Goal: Information Seeking & Learning: Learn about a topic

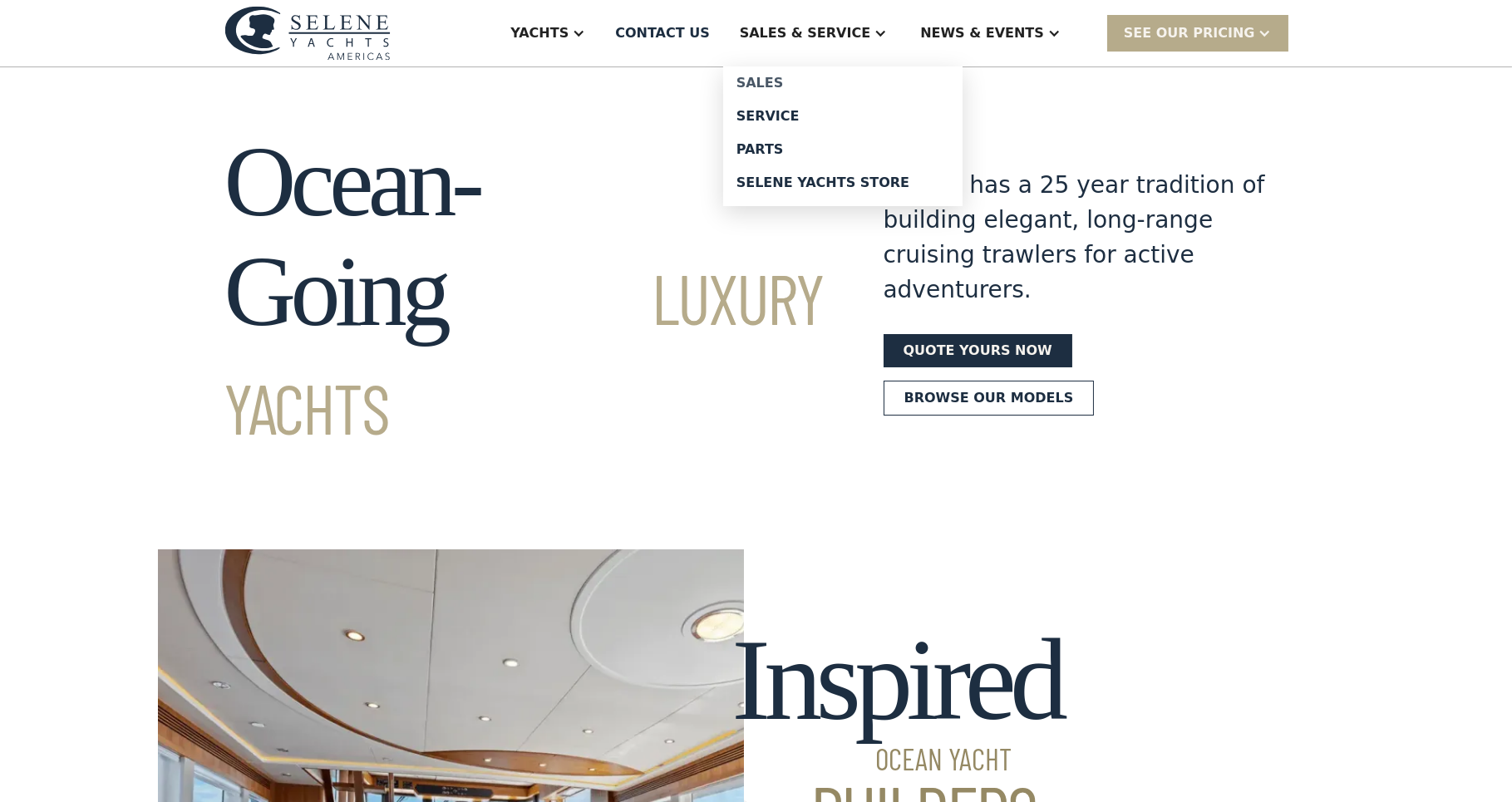
drag, startPoint x: 836, startPoint y: 83, endPoint x: 847, endPoint y: 85, distance: 11.2
click at [836, 83] on div "Sales" at bounding box center [843, 83] width 213 height 13
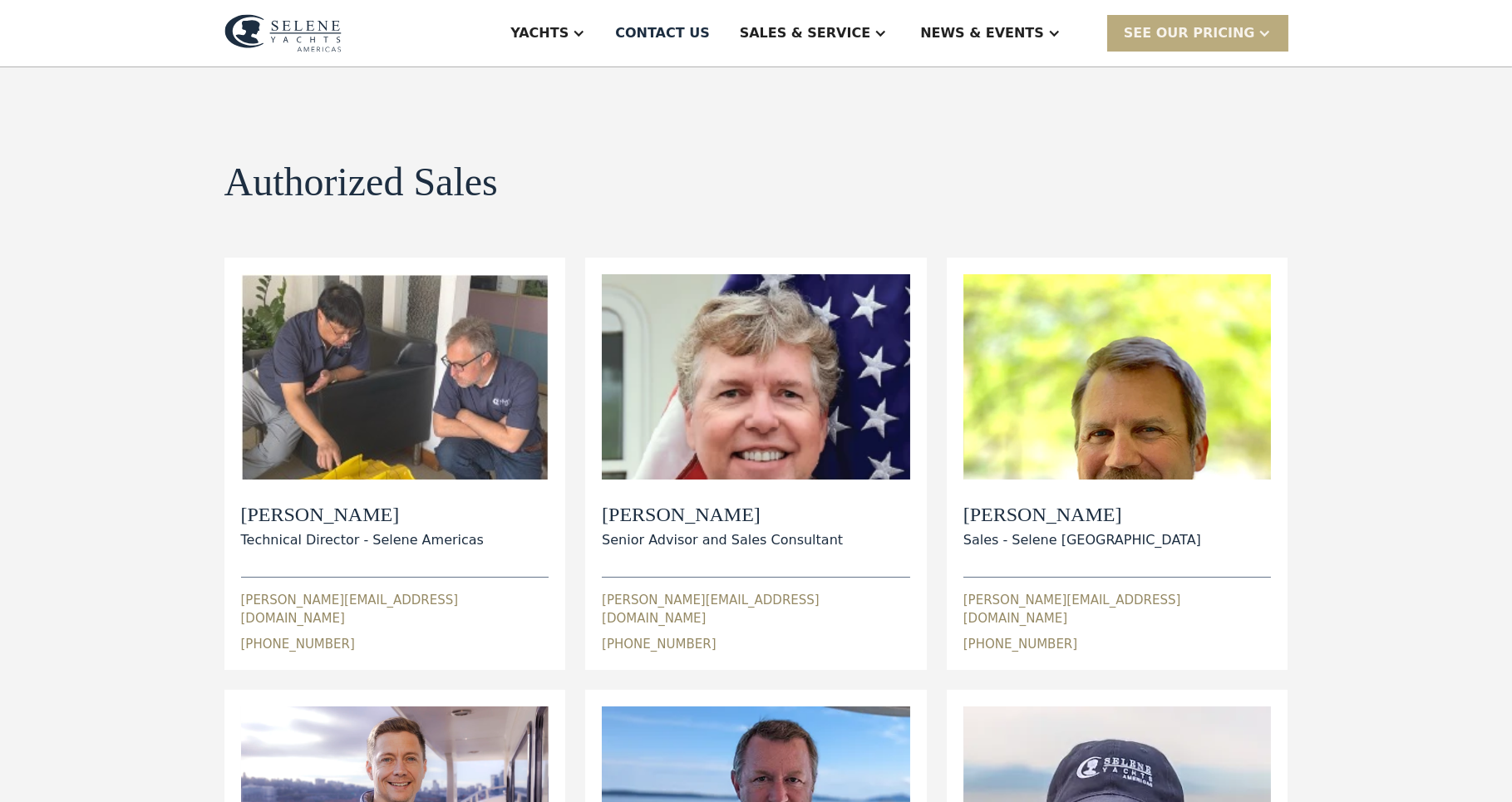
click at [1243, 34] on div "SEE Our Pricing" at bounding box center [1189, 33] width 131 height 20
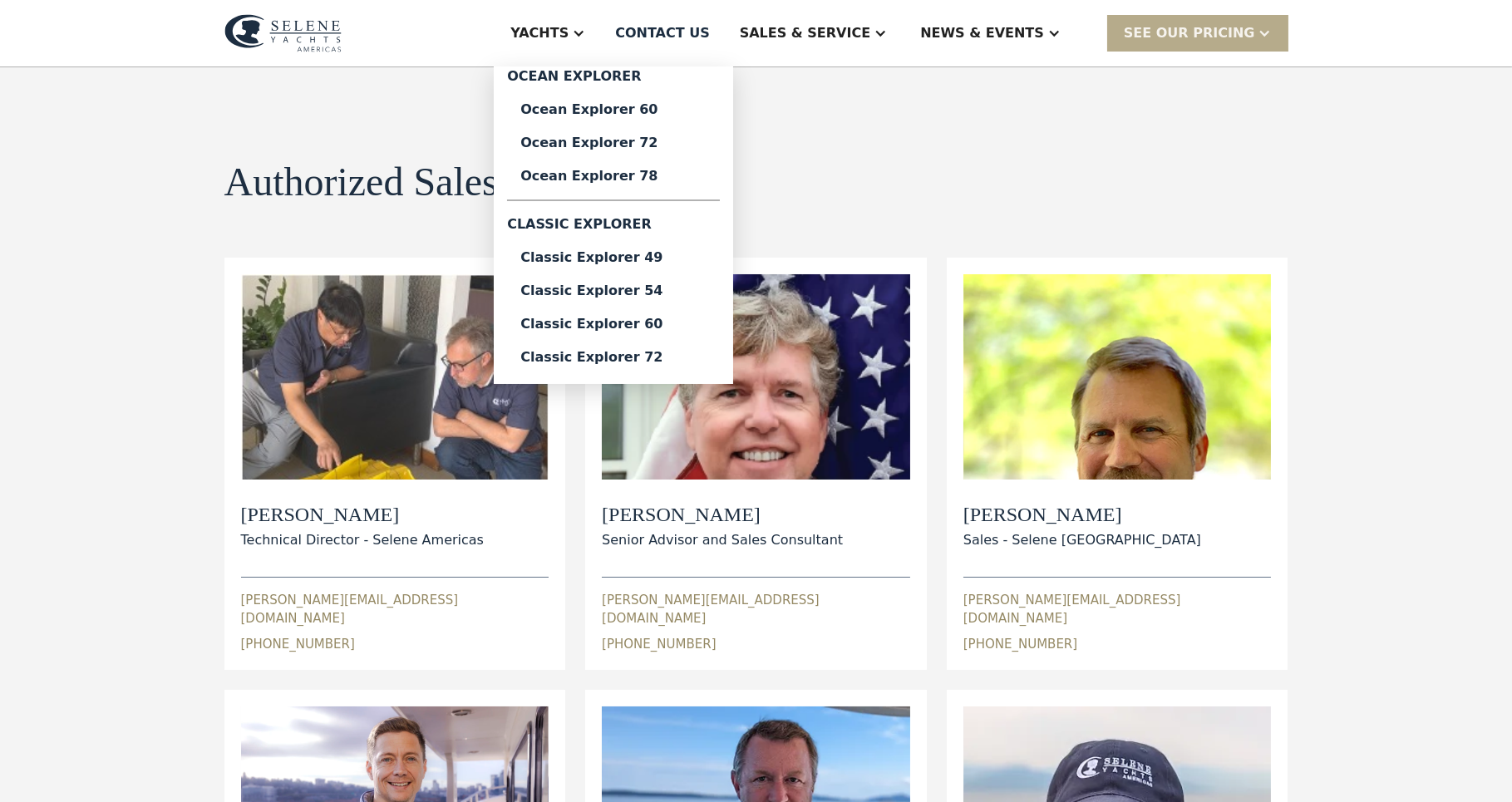
click at [569, 27] on div "Yachts" at bounding box center [539, 33] width 58 height 20
click at [650, 103] on div "Ocean Explorer 60" at bounding box center [613, 109] width 186 height 13
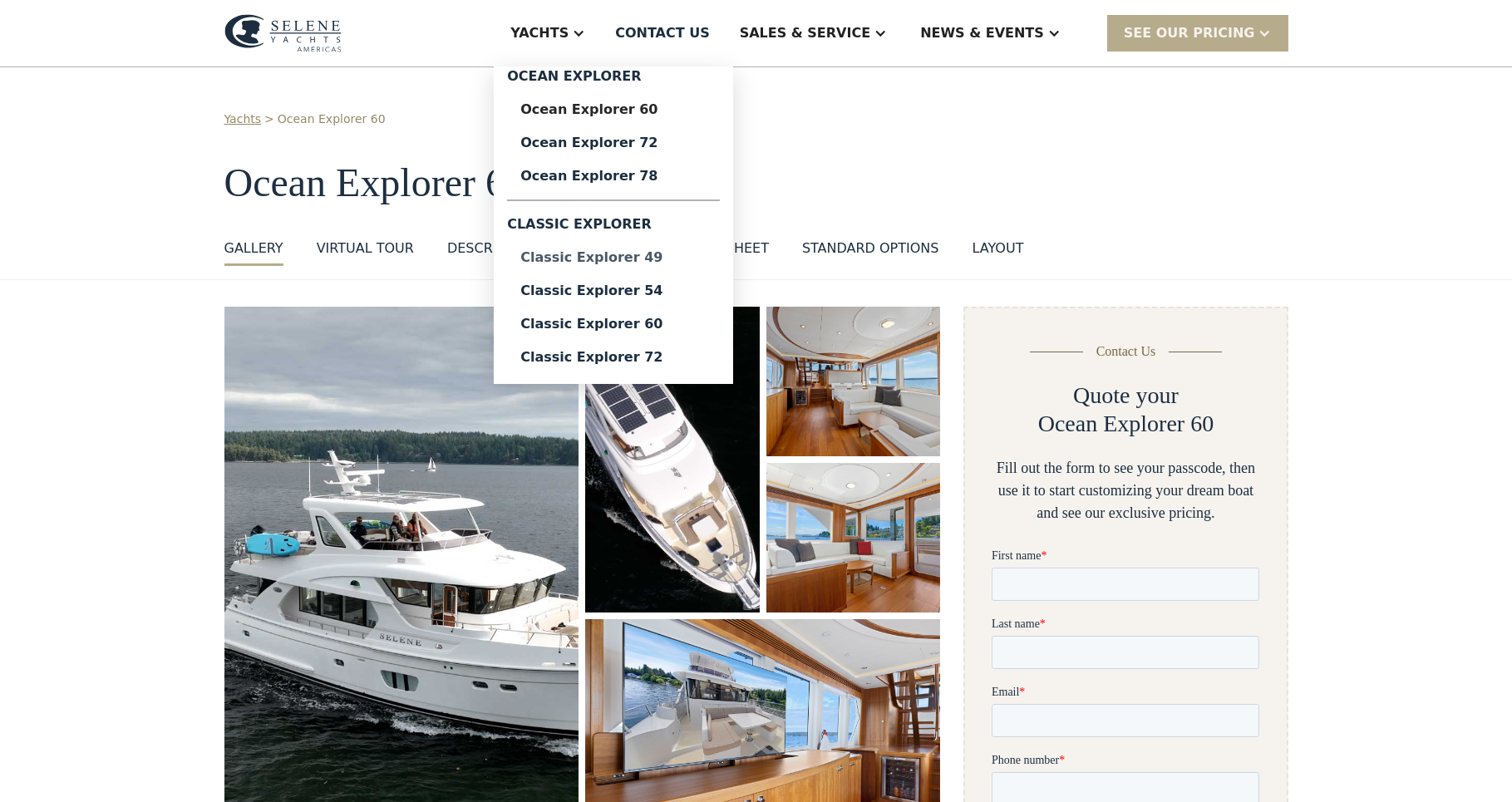
click at [652, 261] on div "Classic Explorer 49" at bounding box center [613, 257] width 186 height 13
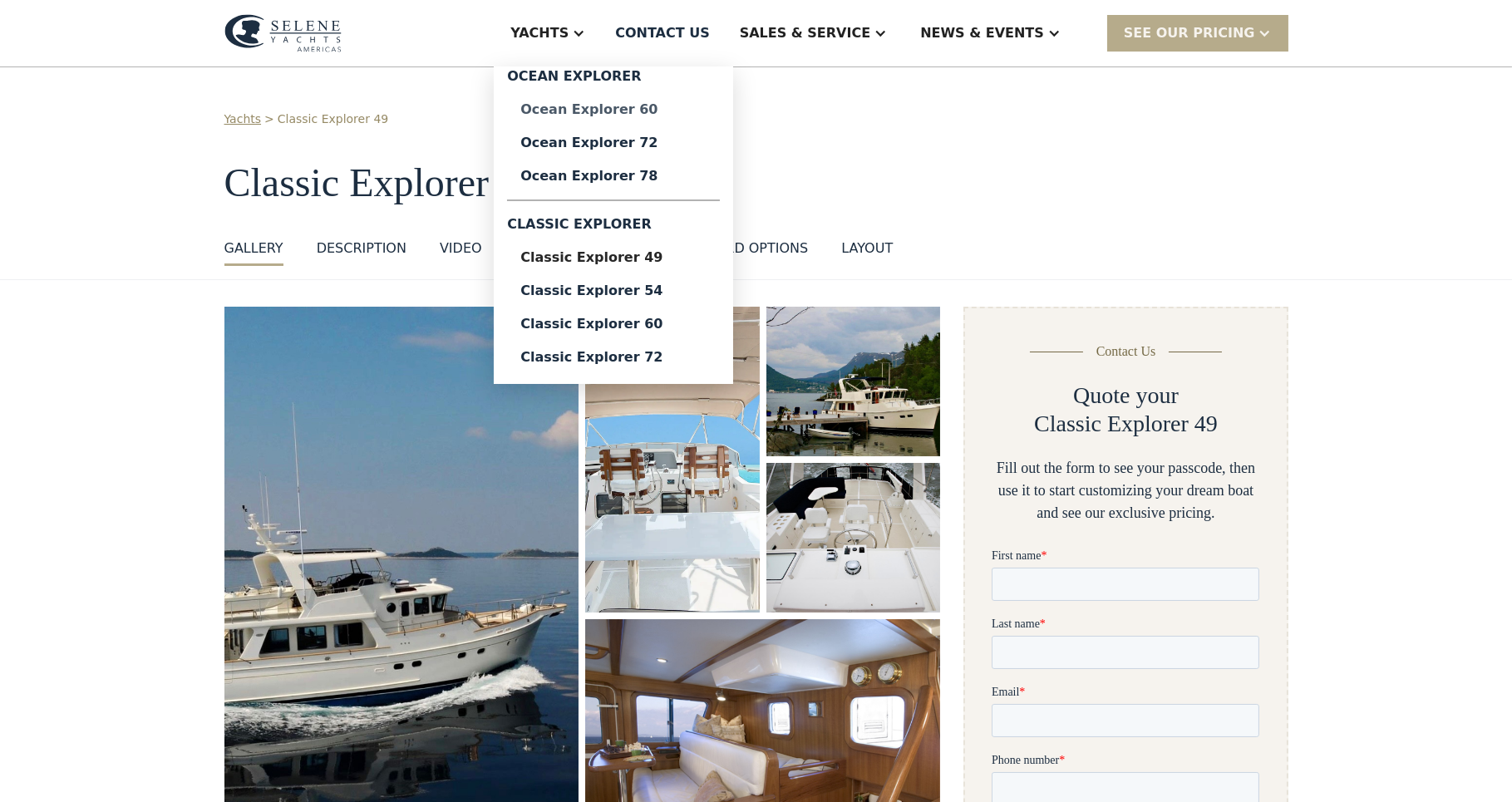
click at [644, 110] on div "Ocean Explorer 60" at bounding box center [613, 109] width 186 height 13
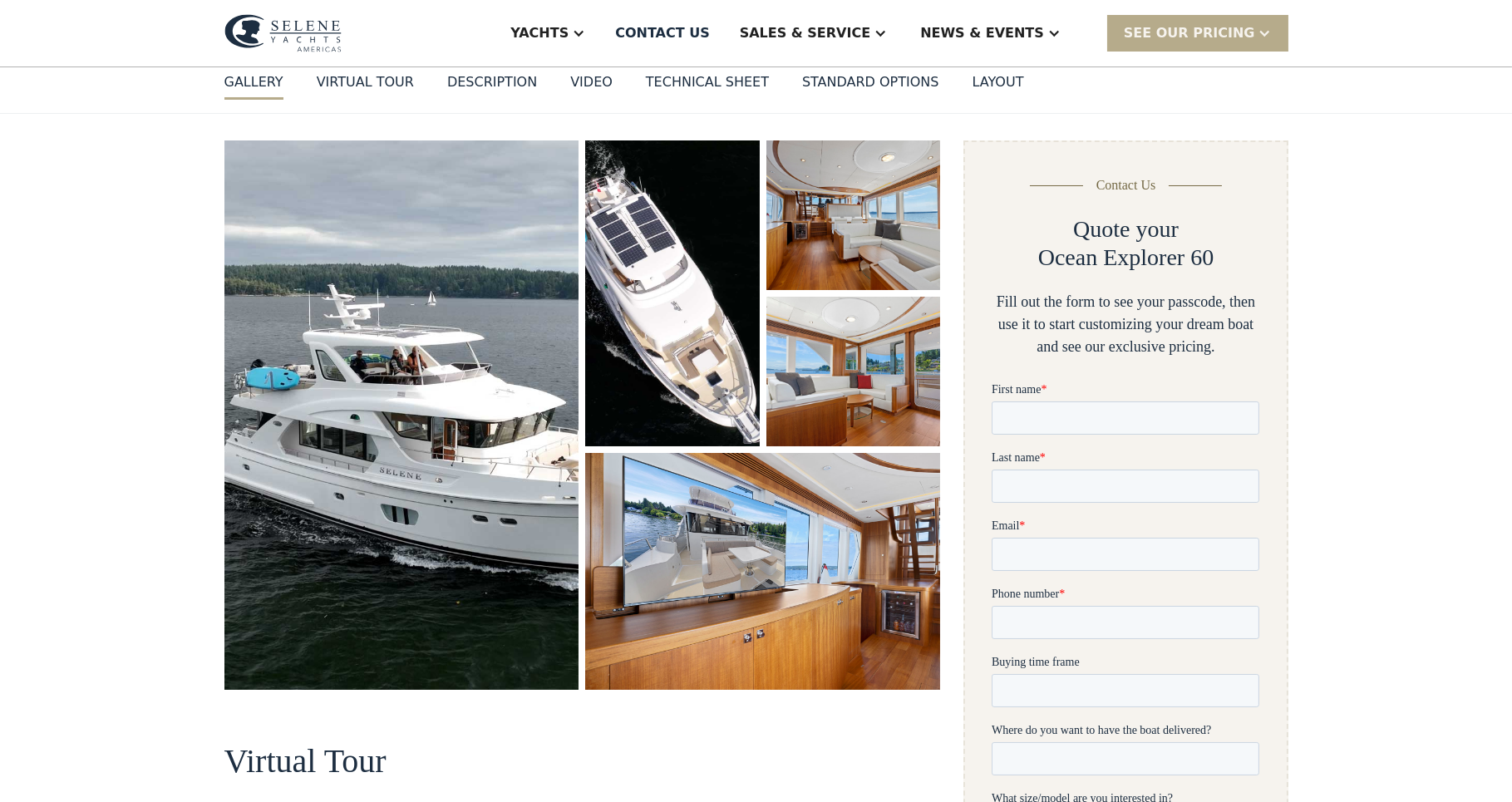
click at [493, 212] on img "open lightbox" at bounding box center [401, 415] width 355 height 549
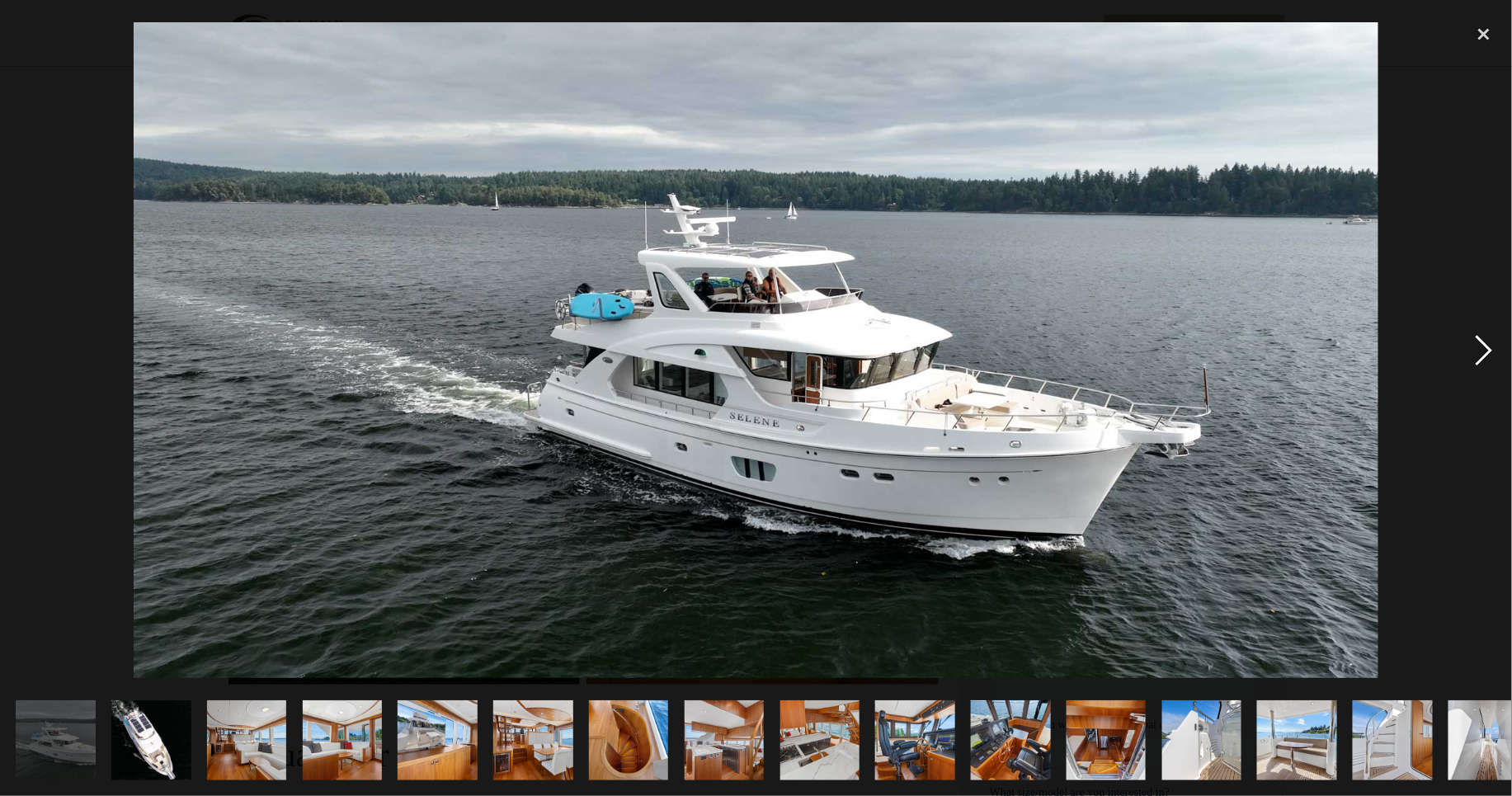
click at [1486, 348] on div "next image" at bounding box center [1485, 350] width 57 height 669
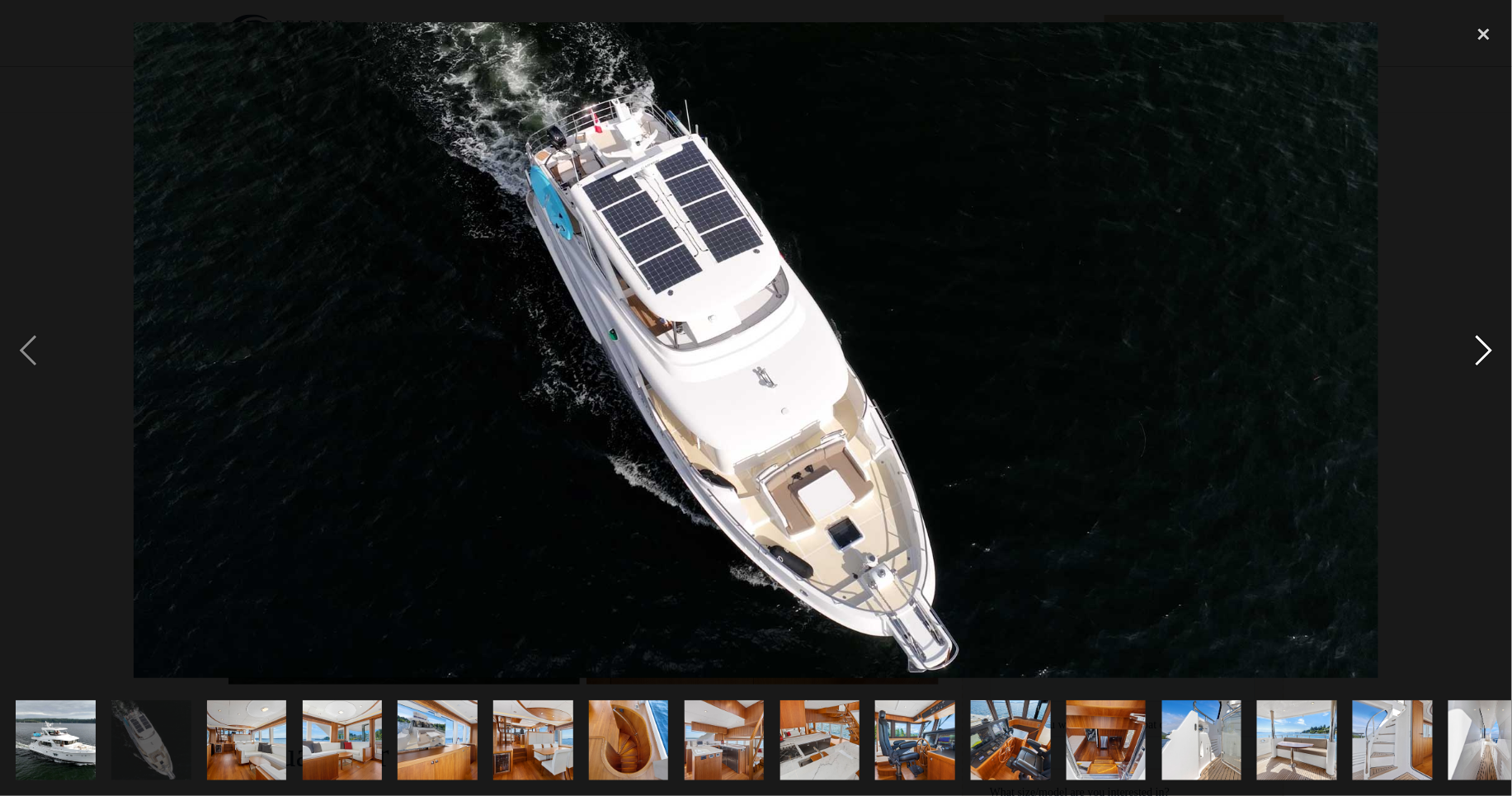
click at [1486, 348] on div "next image" at bounding box center [1485, 350] width 57 height 669
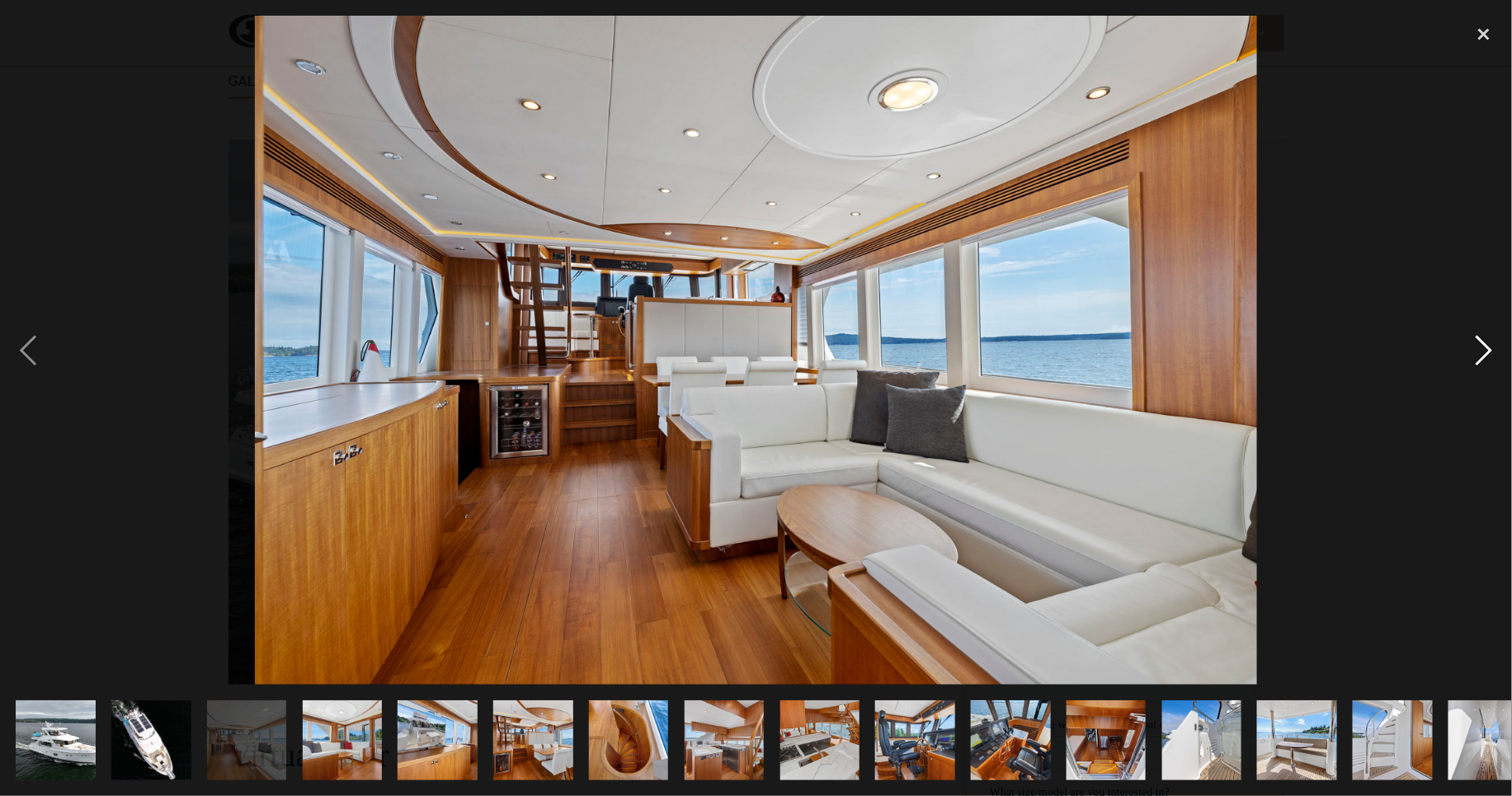
click at [1486, 348] on div "next image" at bounding box center [1485, 350] width 57 height 669
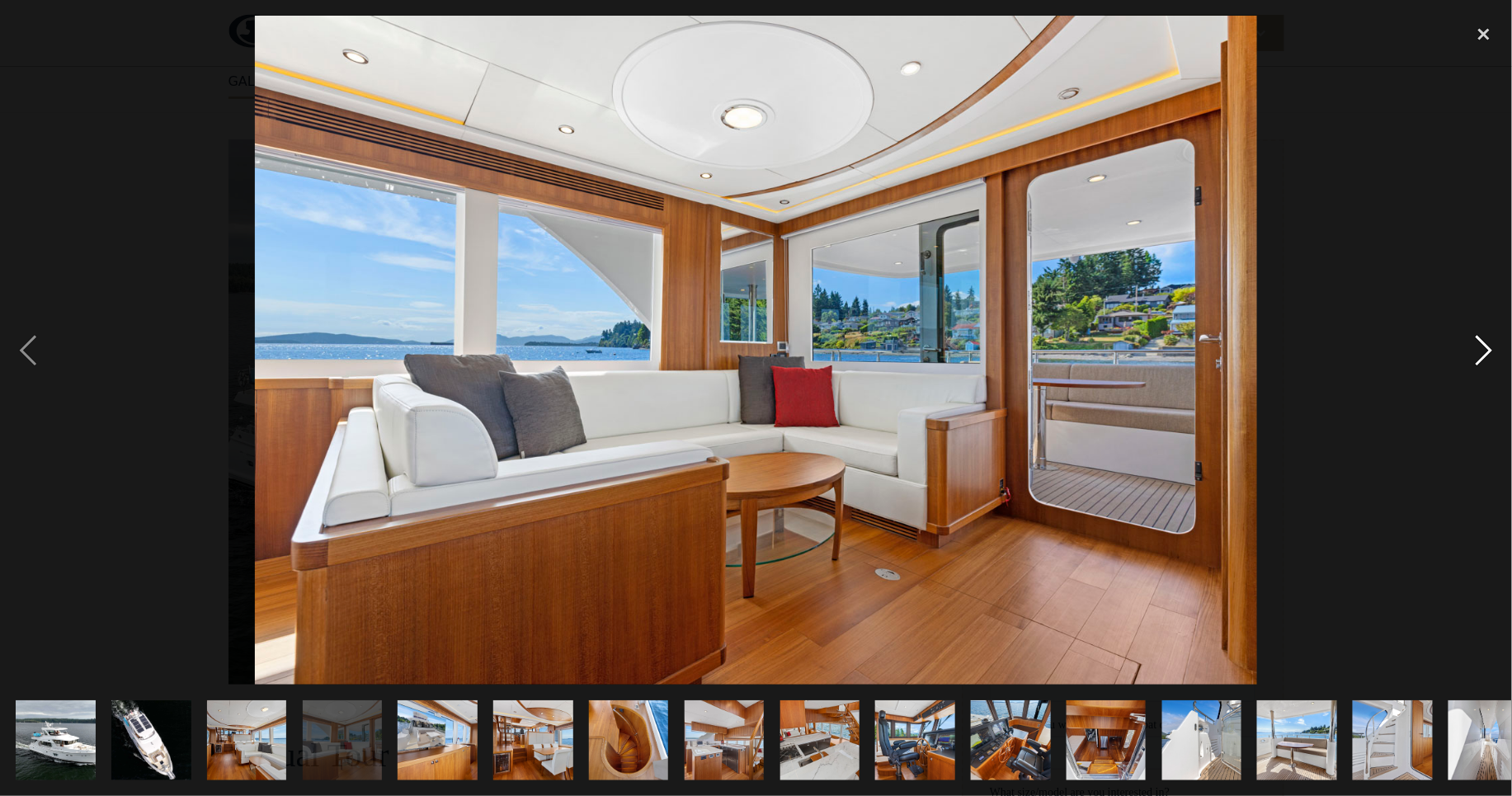
click at [1486, 348] on div "next image" at bounding box center [1485, 350] width 57 height 669
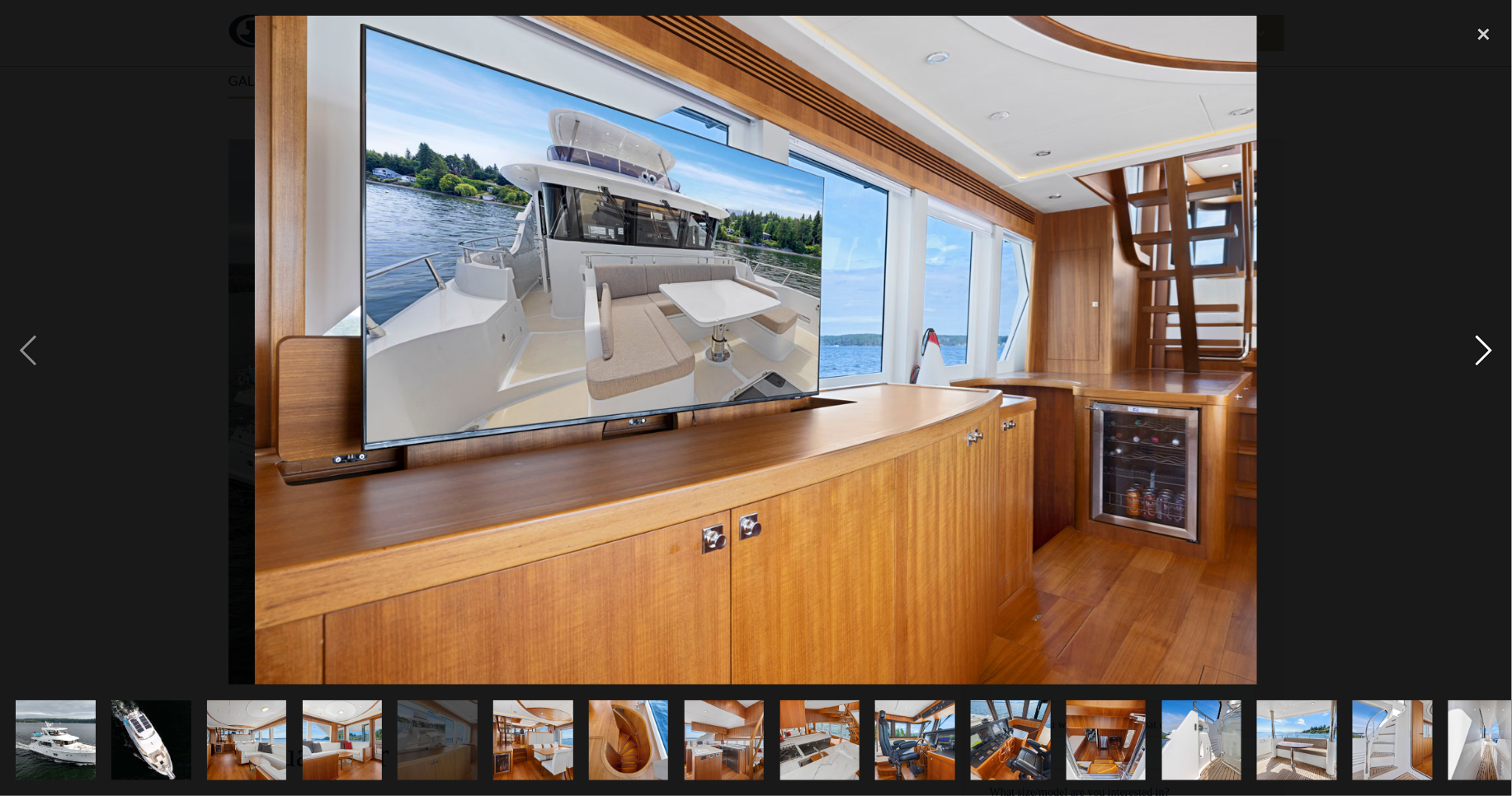
click at [1486, 348] on div "next image" at bounding box center [1485, 350] width 57 height 669
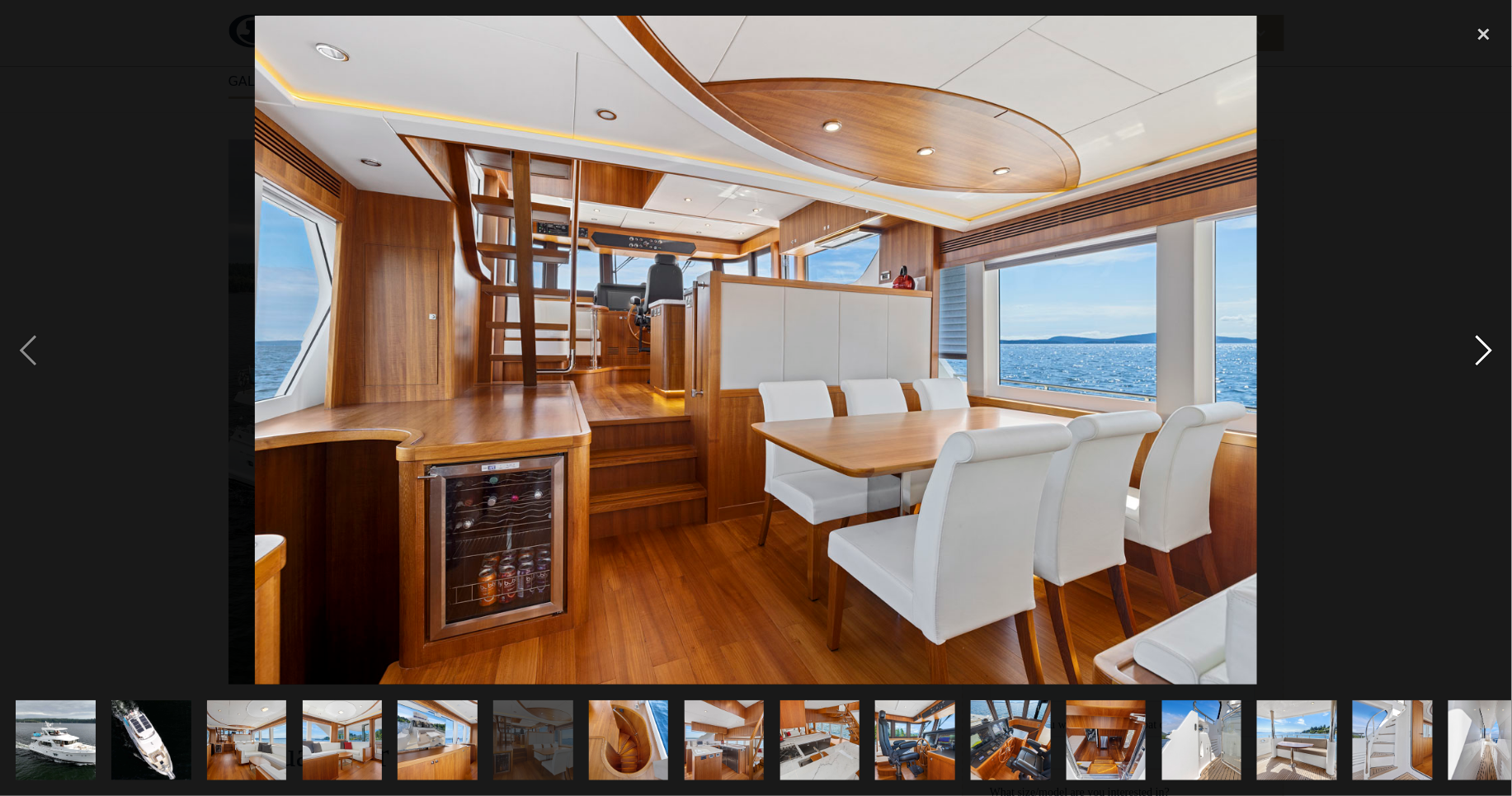
click at [1486, 348] on div "next image" at bounding box center [1485, 350] width 57 height 669
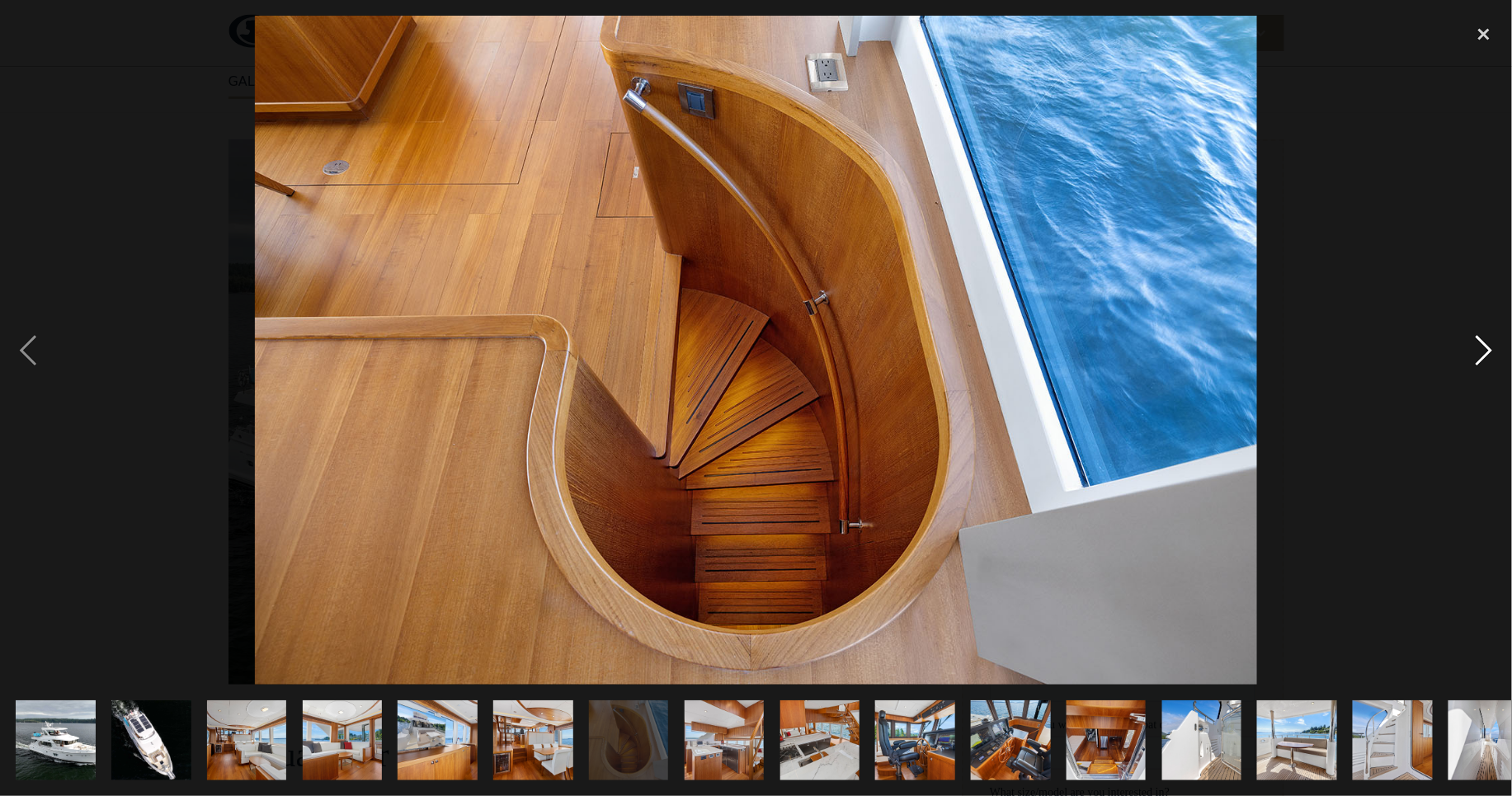
click at [1486, 348] on div "next image" at bounding box center [1485, 350] width 57 height 669
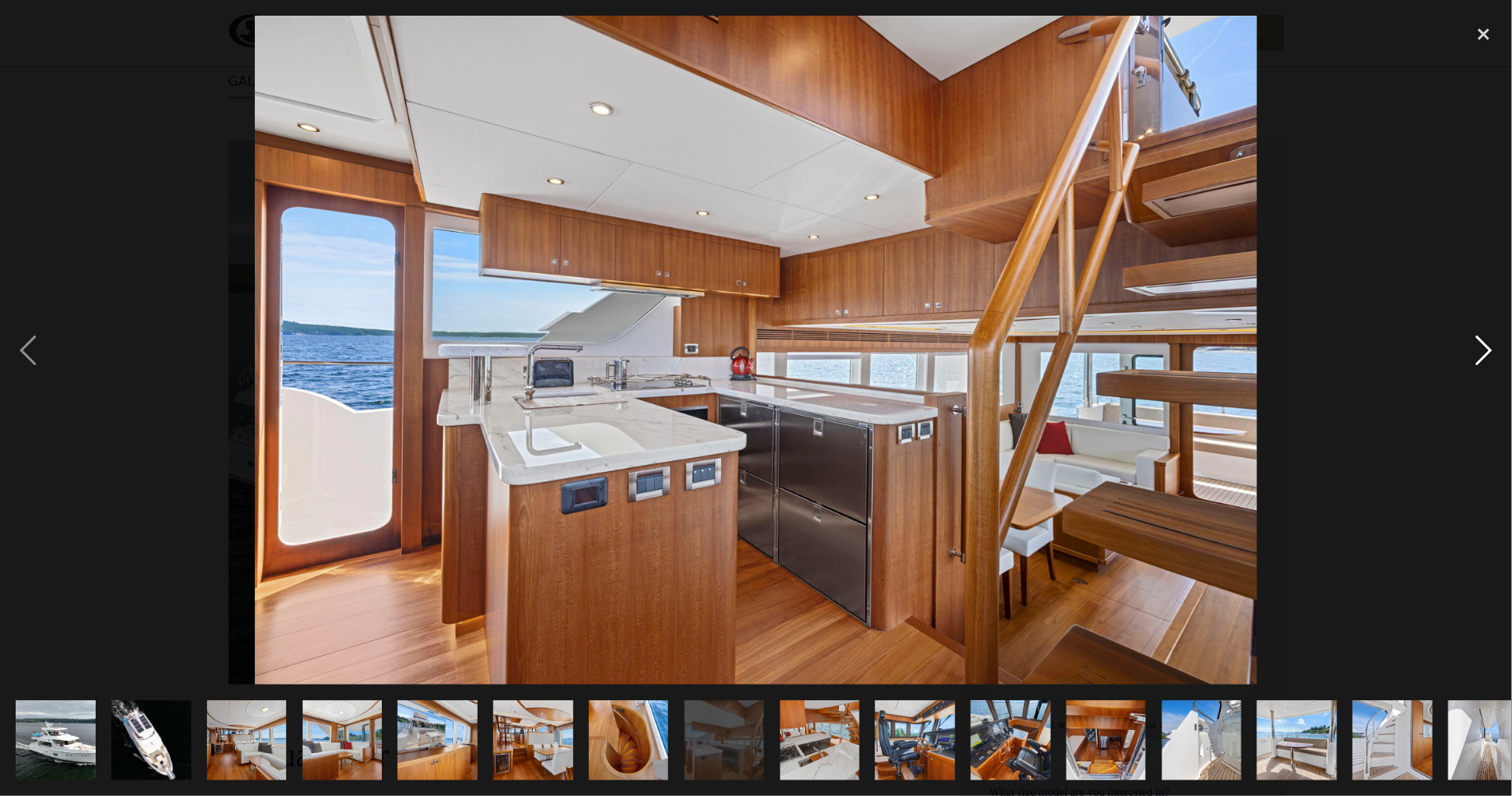
click at [1486, 348] on div "next image" at bounding box center [1485, 350] width 57 height 669
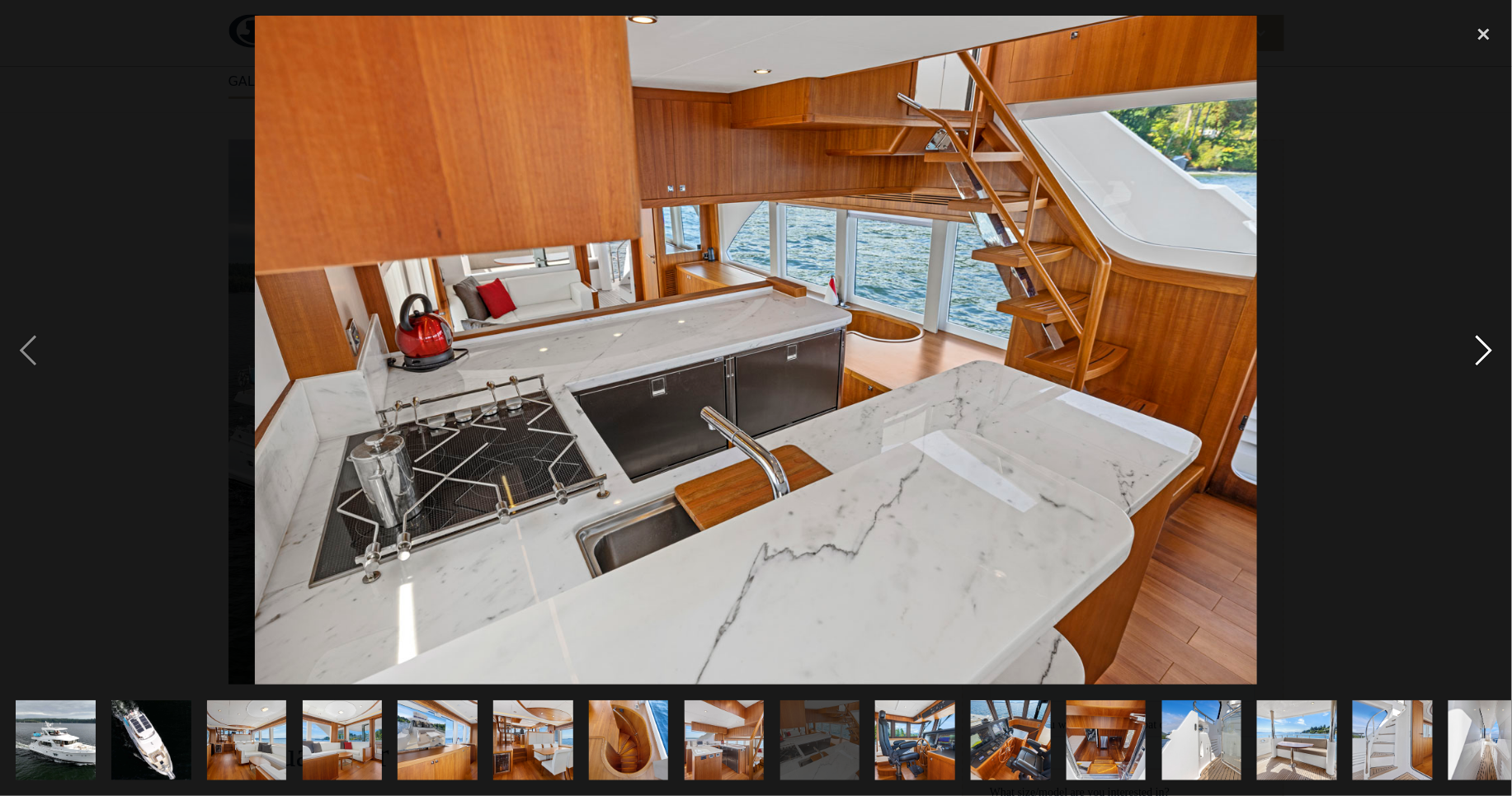
click at [1486, 348] on div "next image" at bounding box center [1485, 350] width 57 height 669
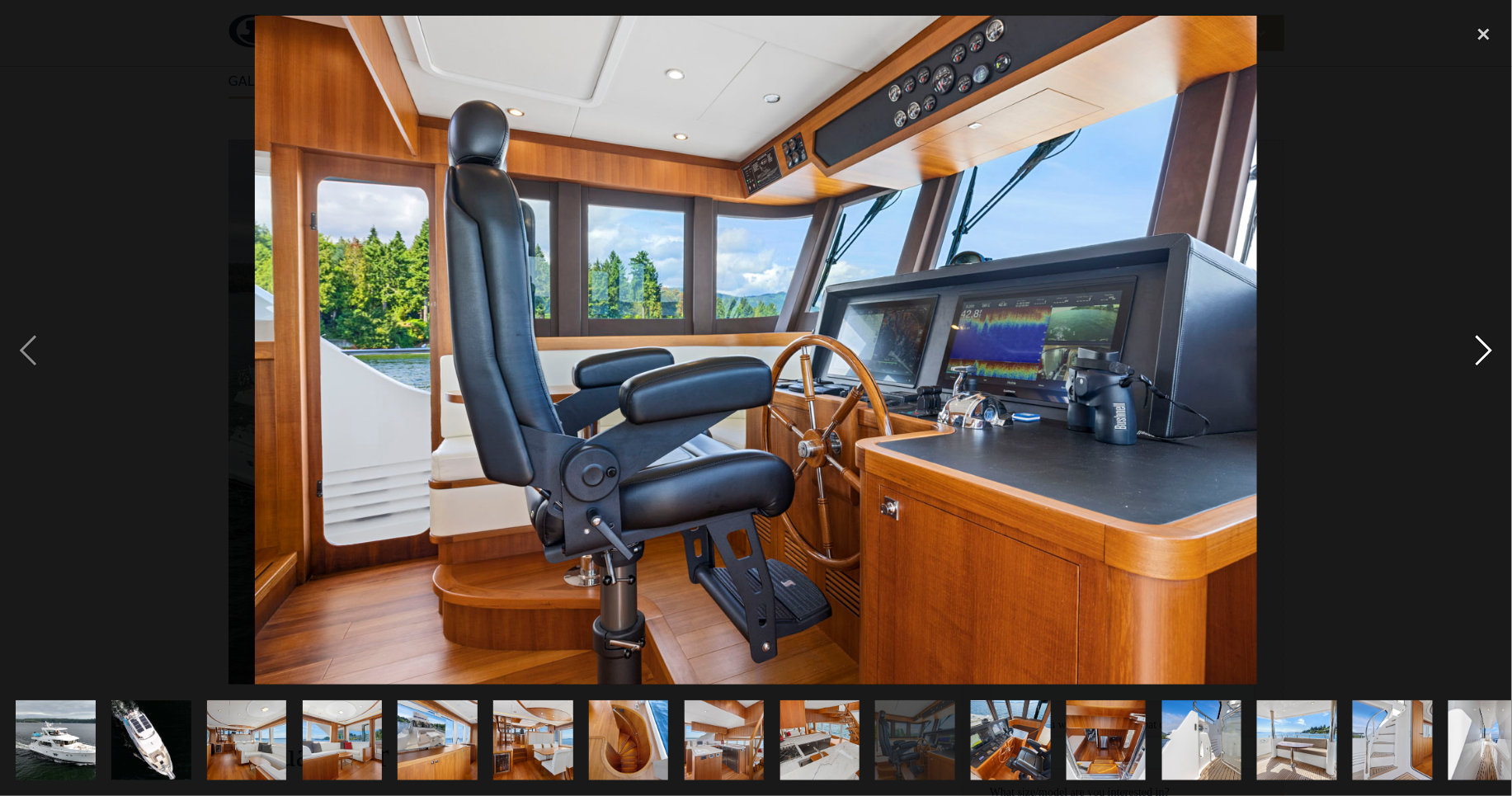
click at [1486, 348] on div "next image" at bounding box center [1485, 350] width 57 height 669
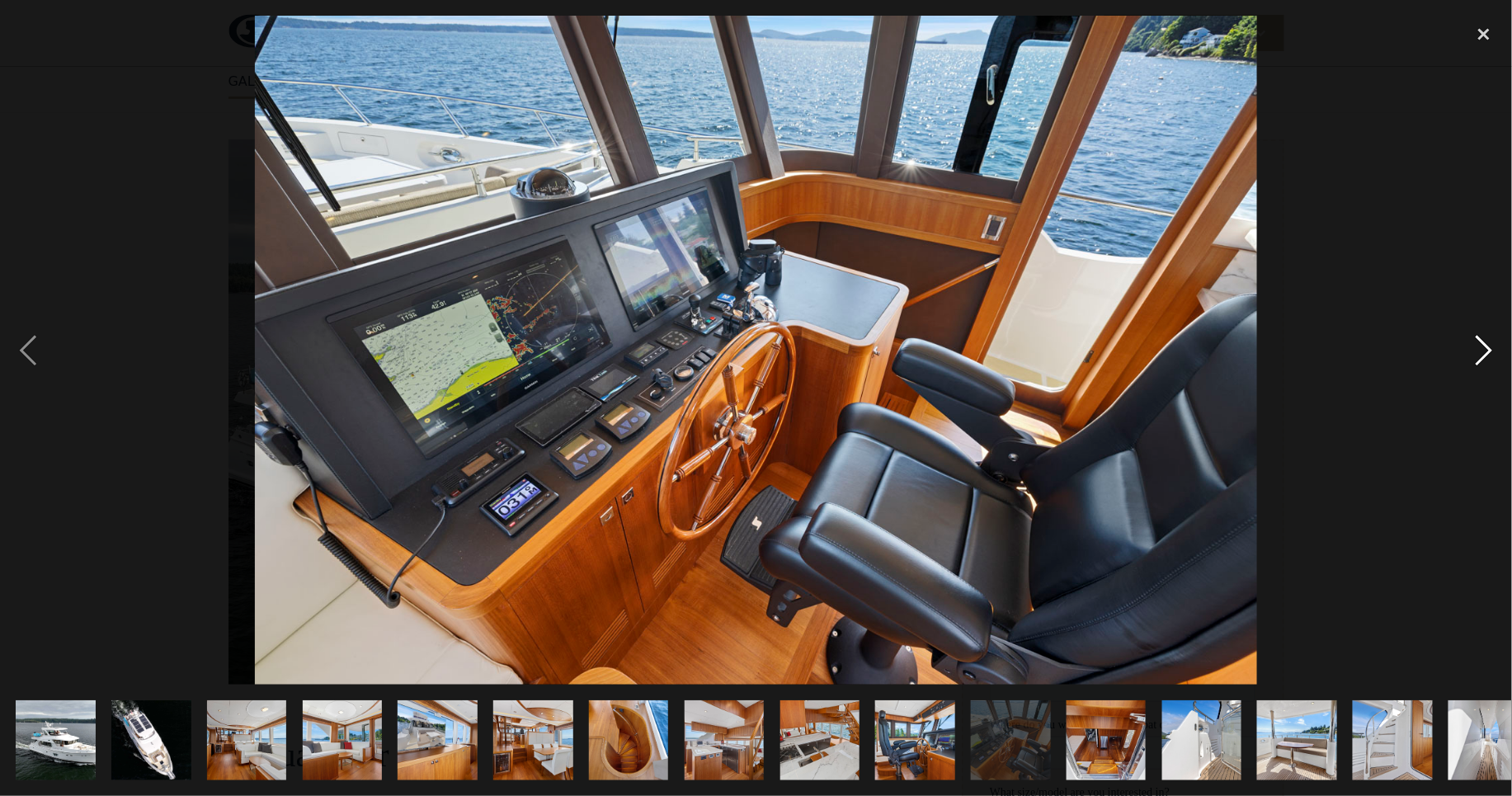
click at [1486, 348] on div "next image" at bounding box center [1485, 350] width 57 height 669
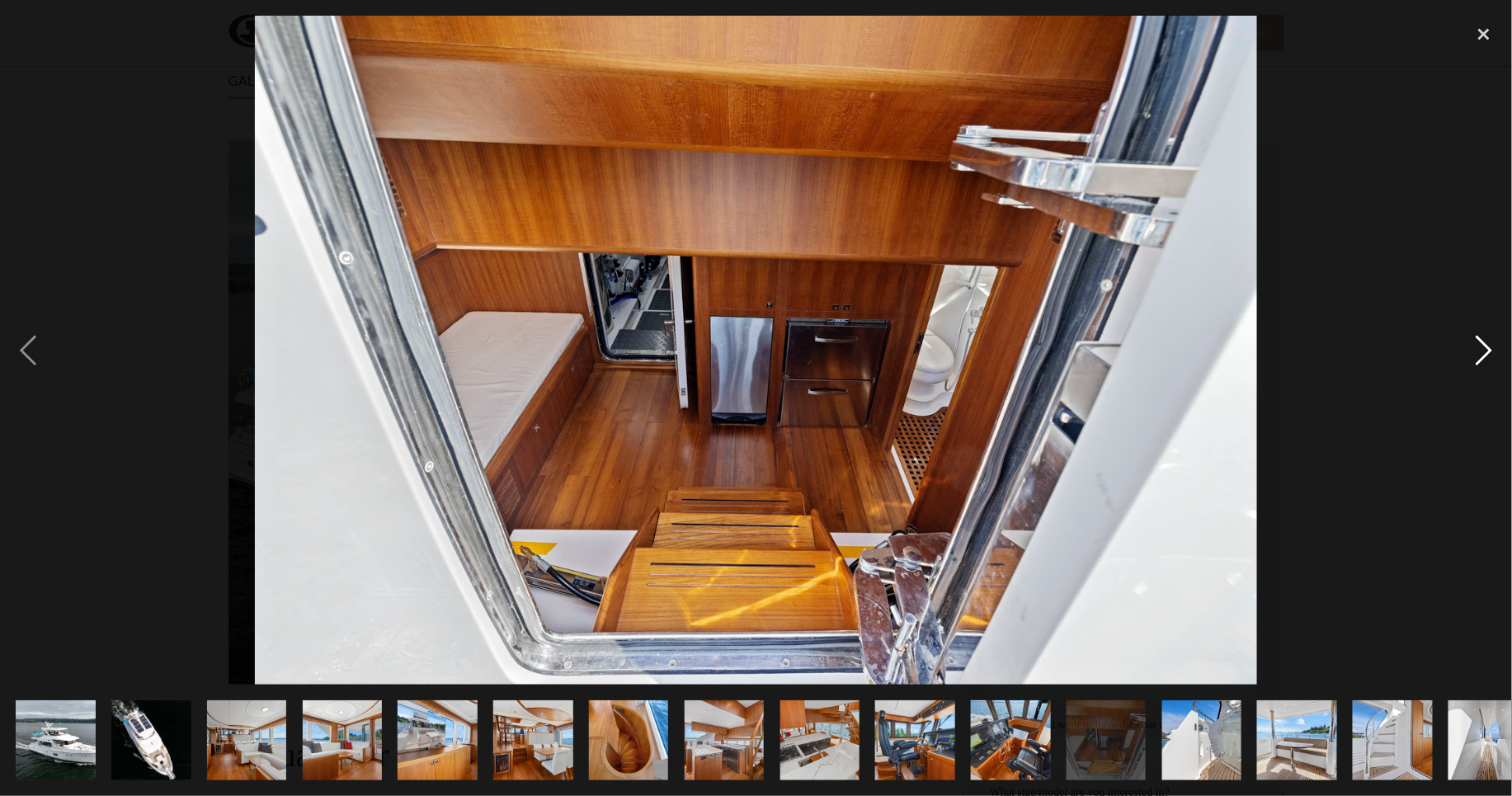
click at [1486, 348] on div "next image" at bounding box center [1485, 350] width 57 height 669
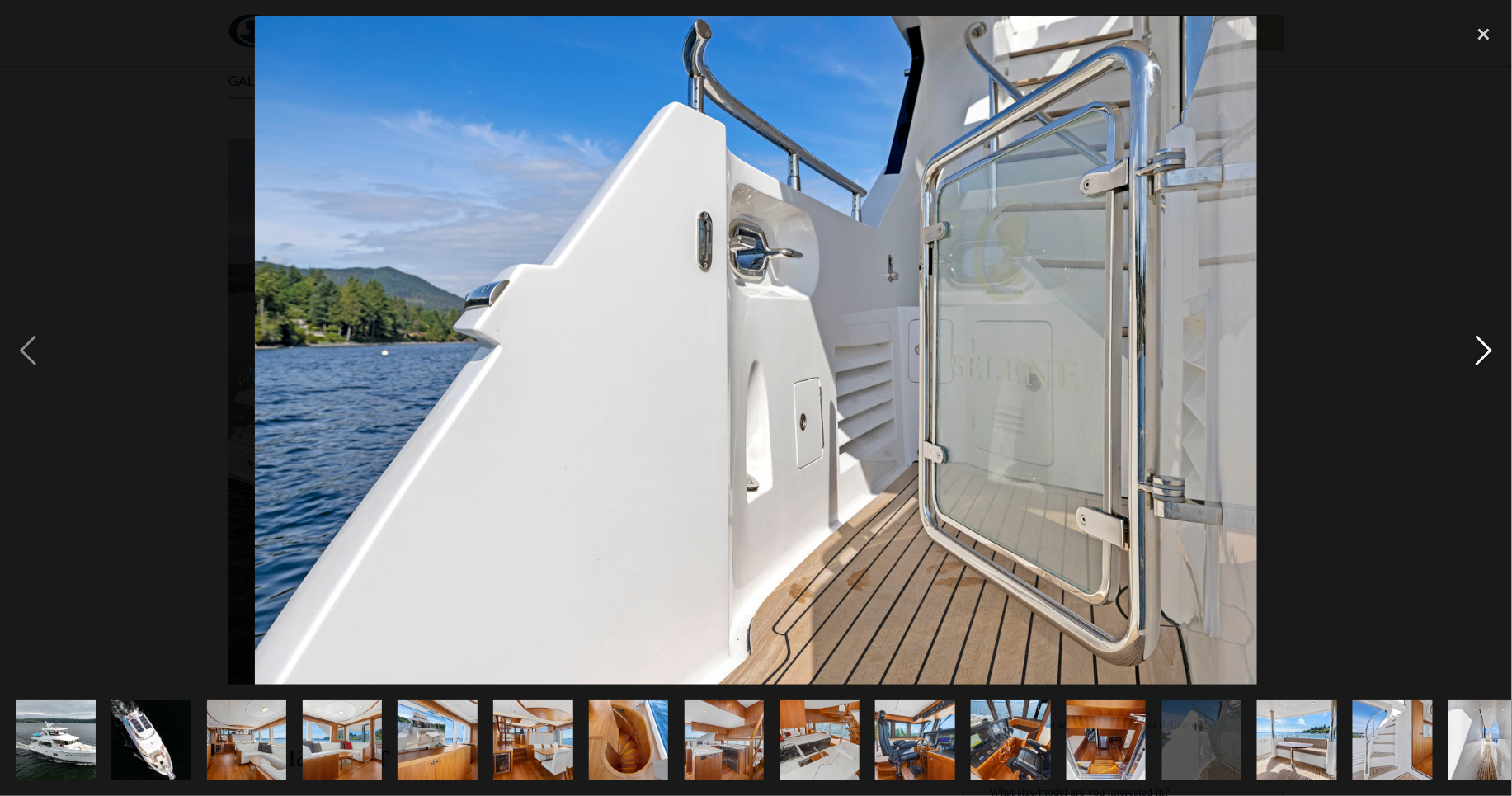
click at [1486, 348] on div "next image" at bounding box center [1485, 350] width 57 height 669
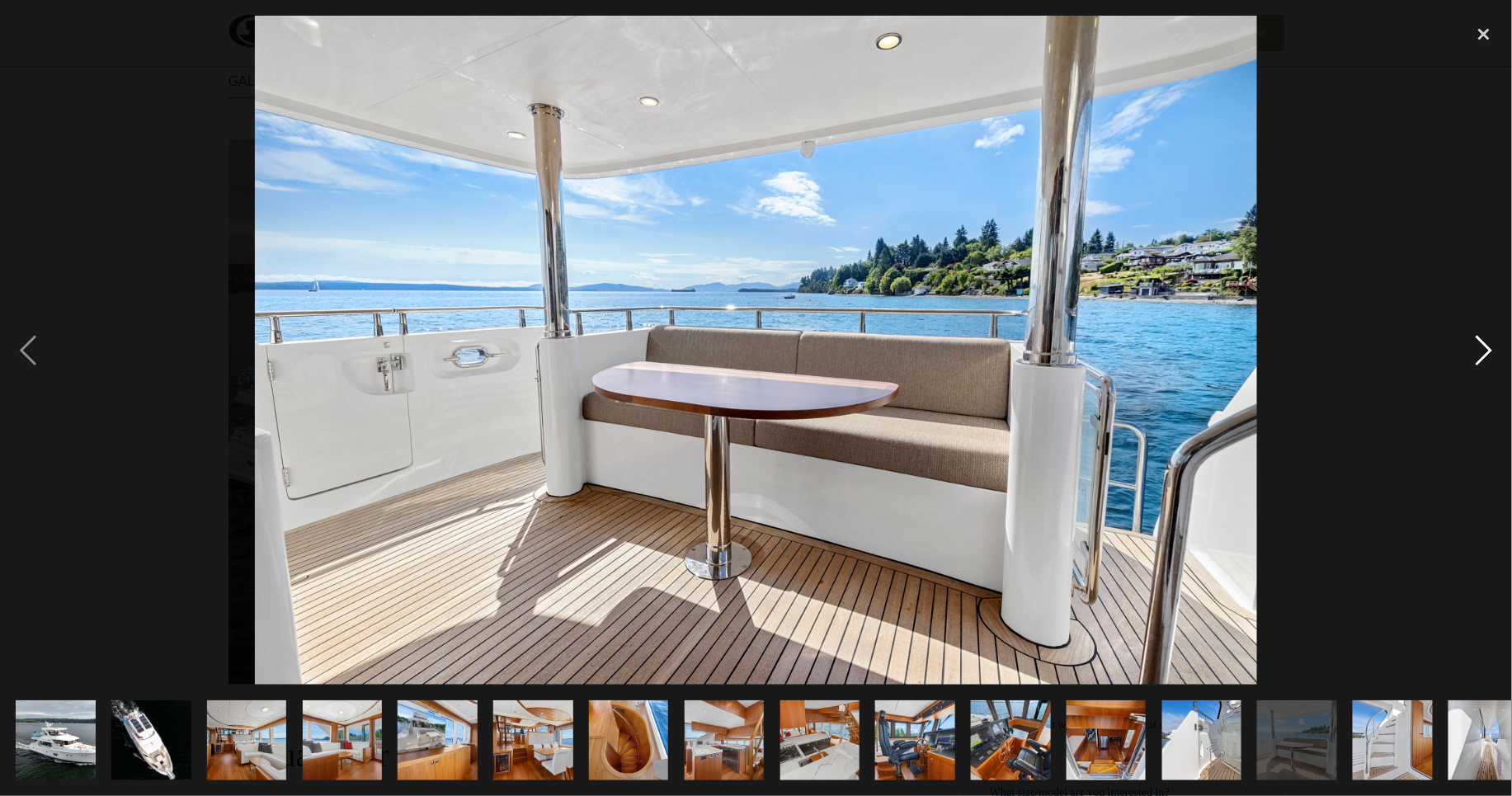
click at [1486, 348] on div "next image" at bounding box center [1485, 350] width 57 height 669
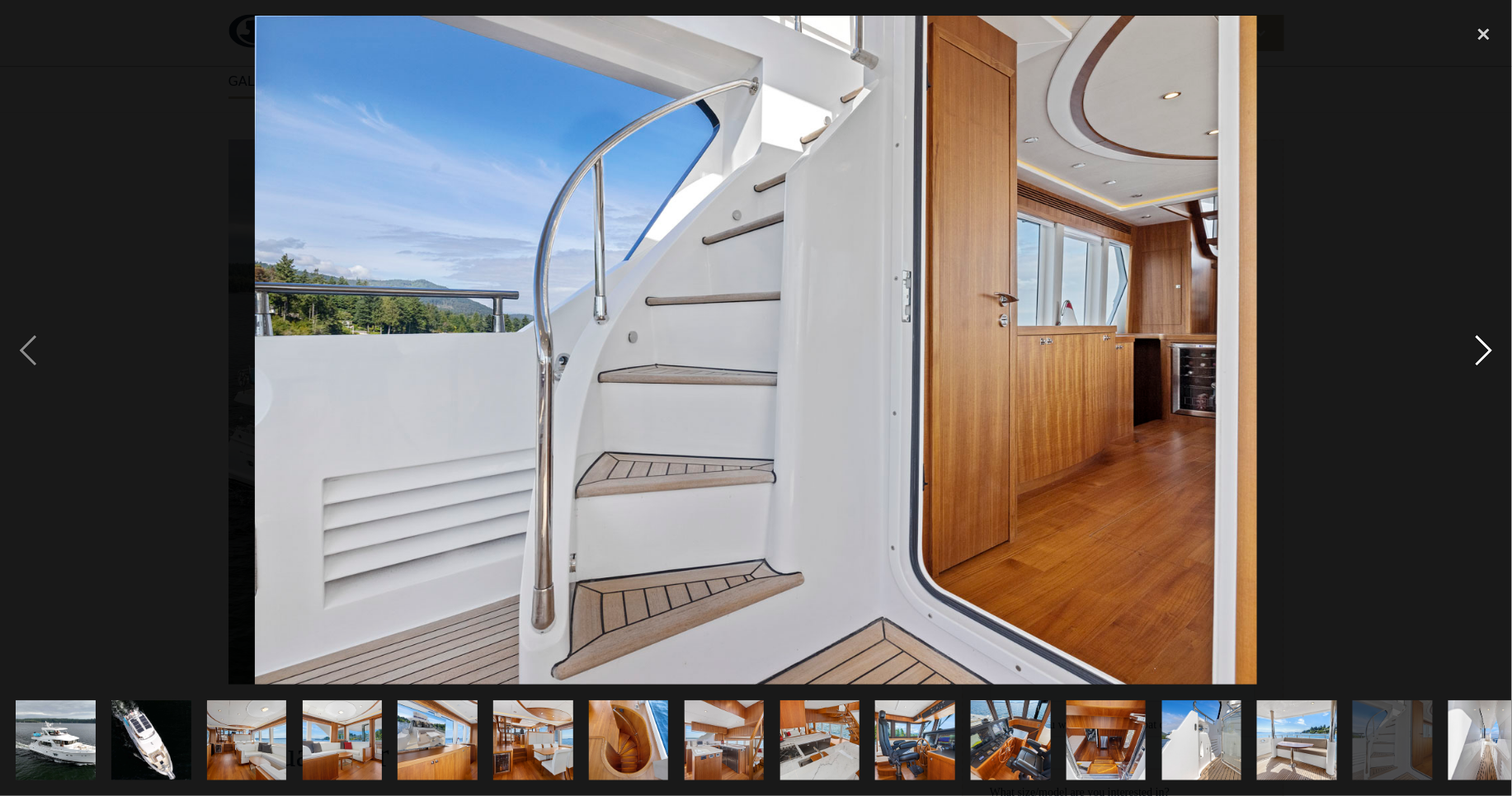
click at [1486, 348] on div "next image" at bounding box center [1485, 350] width 57 height 669
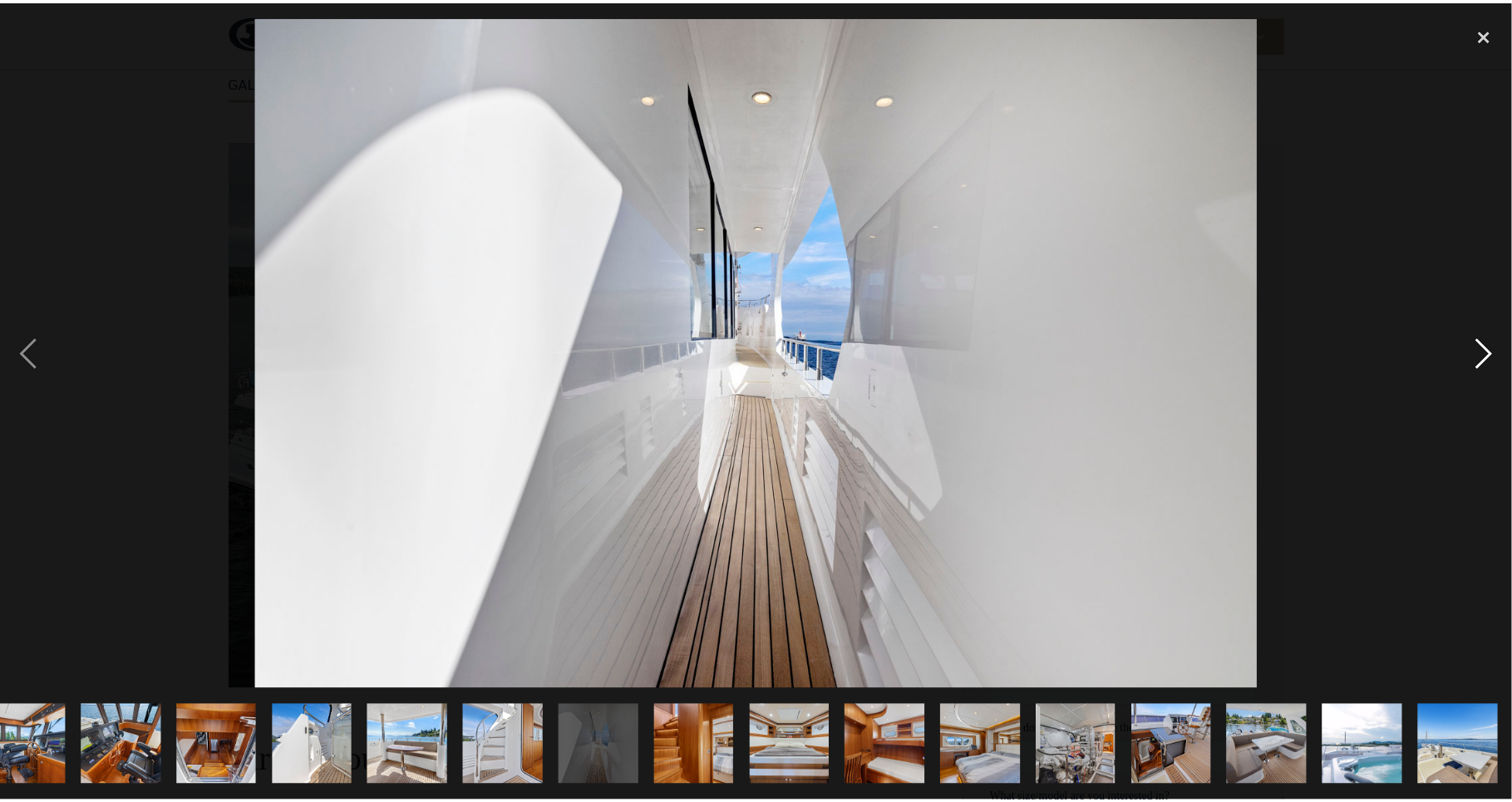
scroll to position [0, 897]
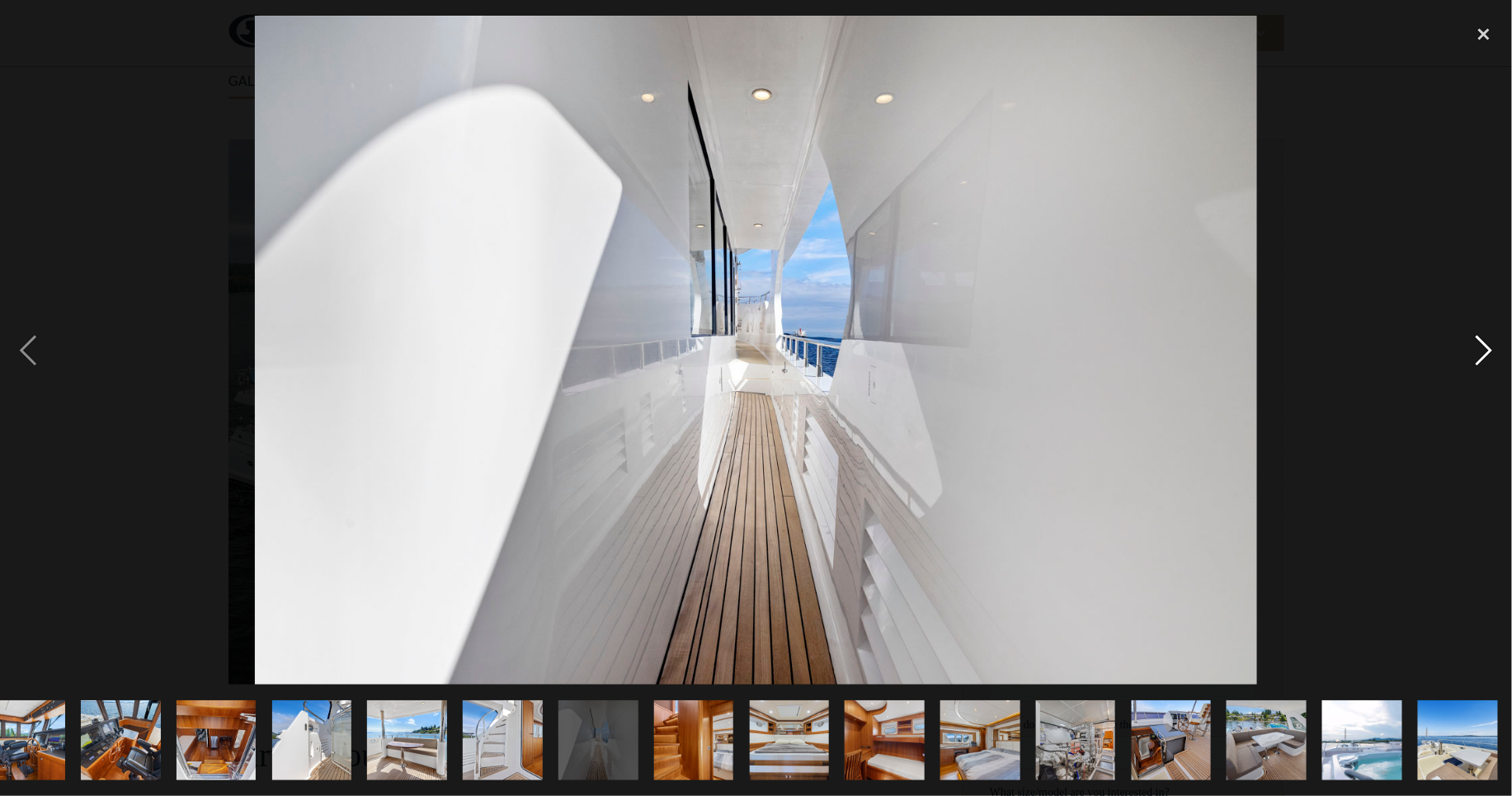
click at [1486, 348] on div "next image" at bounding box center [1485, 350] width 57 height 669
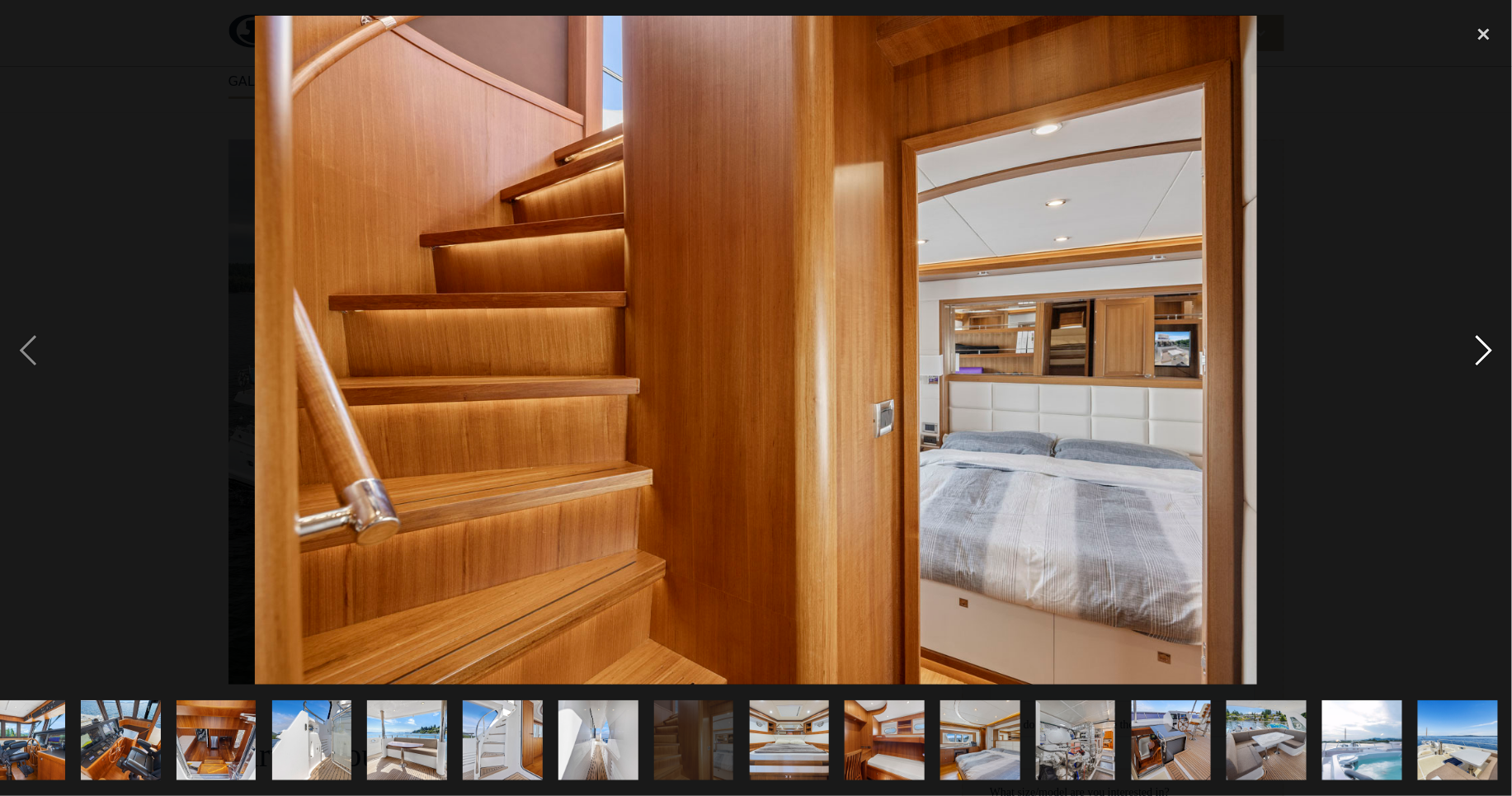
click at [1486, 348] on div "next image" at bounding box center [1485, 350] width 57 height 669
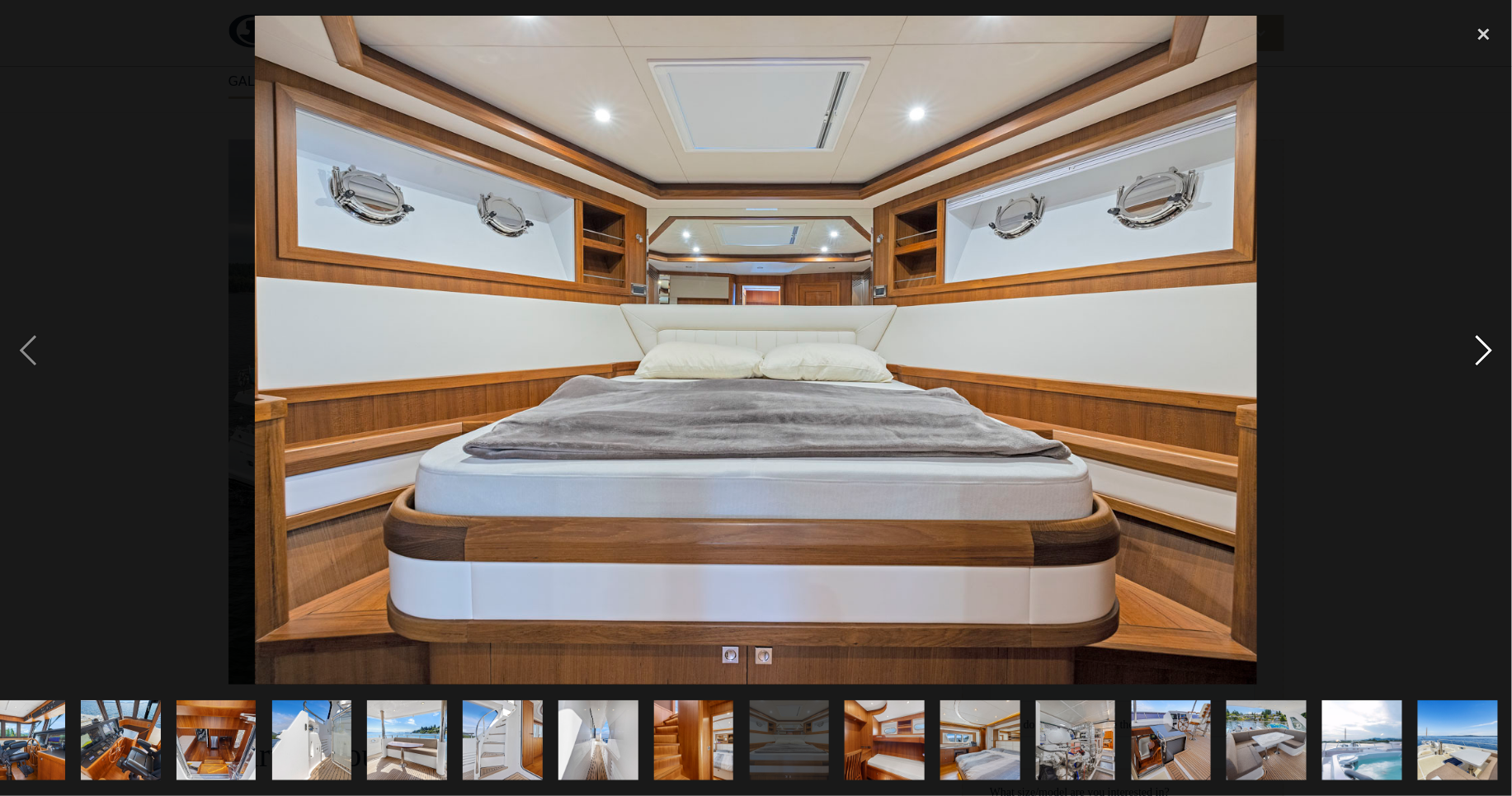
click at [1486, 348] on div "next image" at bounding box center [1485, 350] width 57 height 669
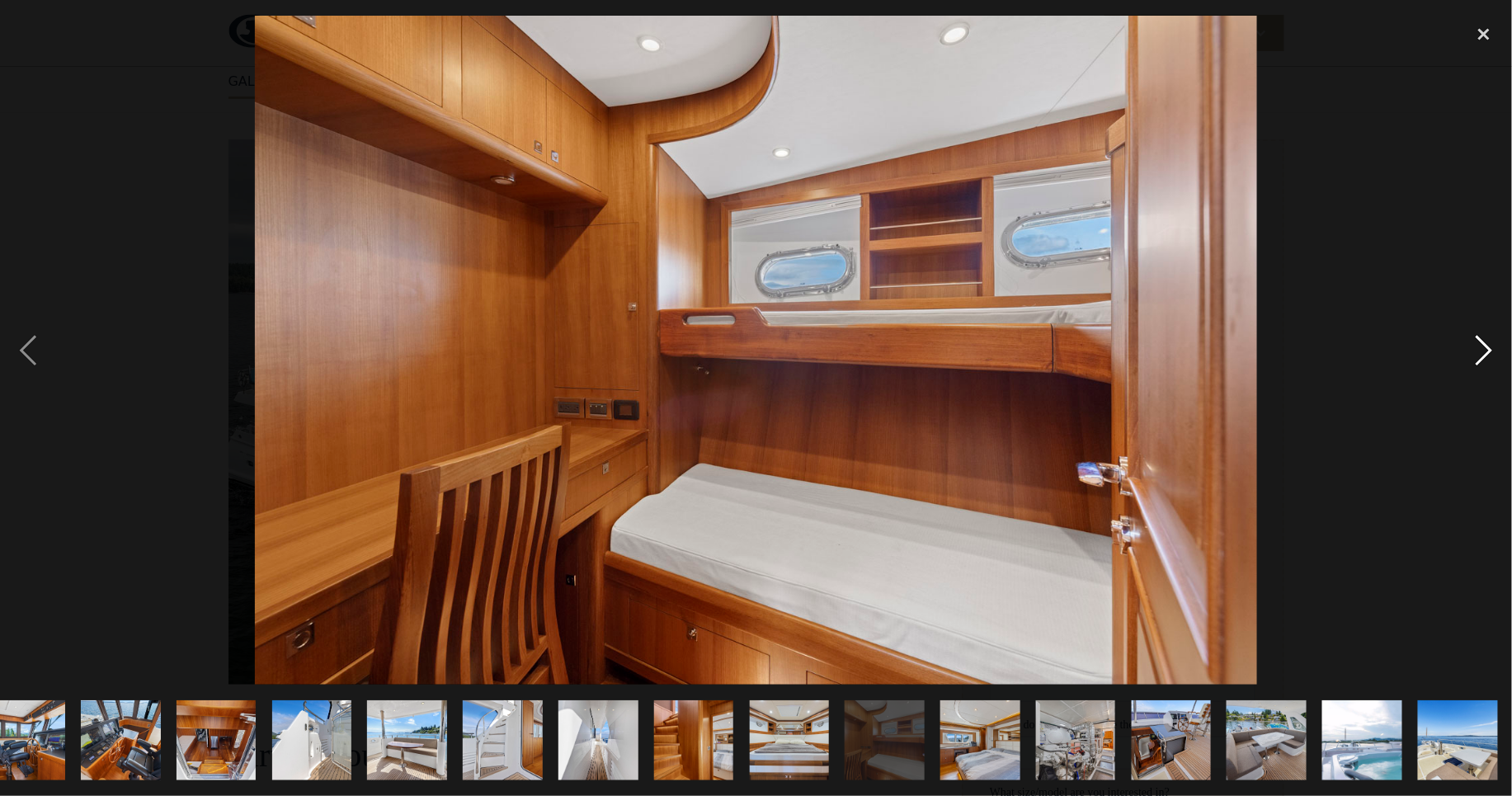
click at [1486, 348] on div "next image" at bounding box center [1485, 350] width 57 height 669
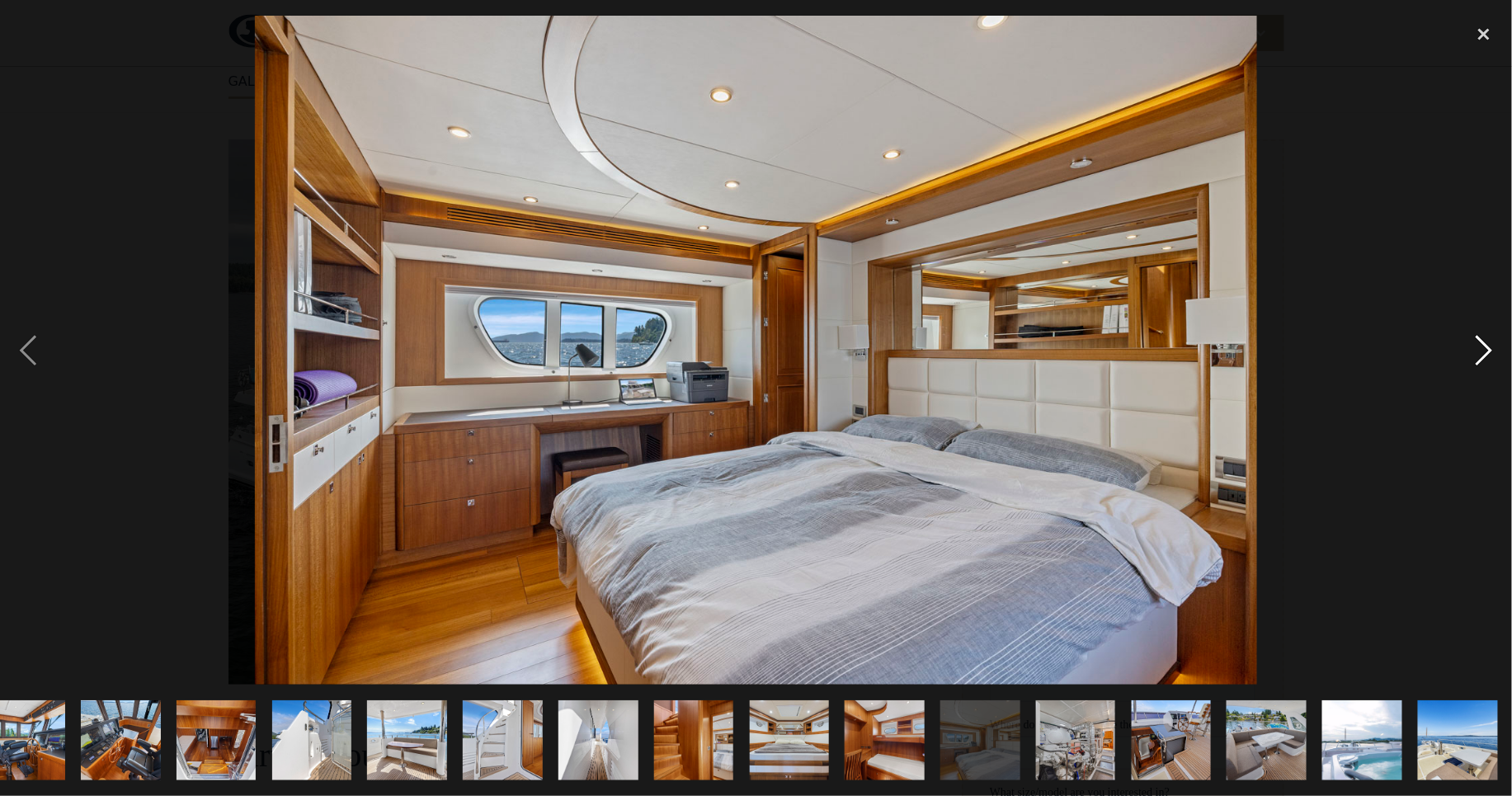
click at [1486, 348] on div "next image" at bounding box center [1485, 350] width 57 height 669
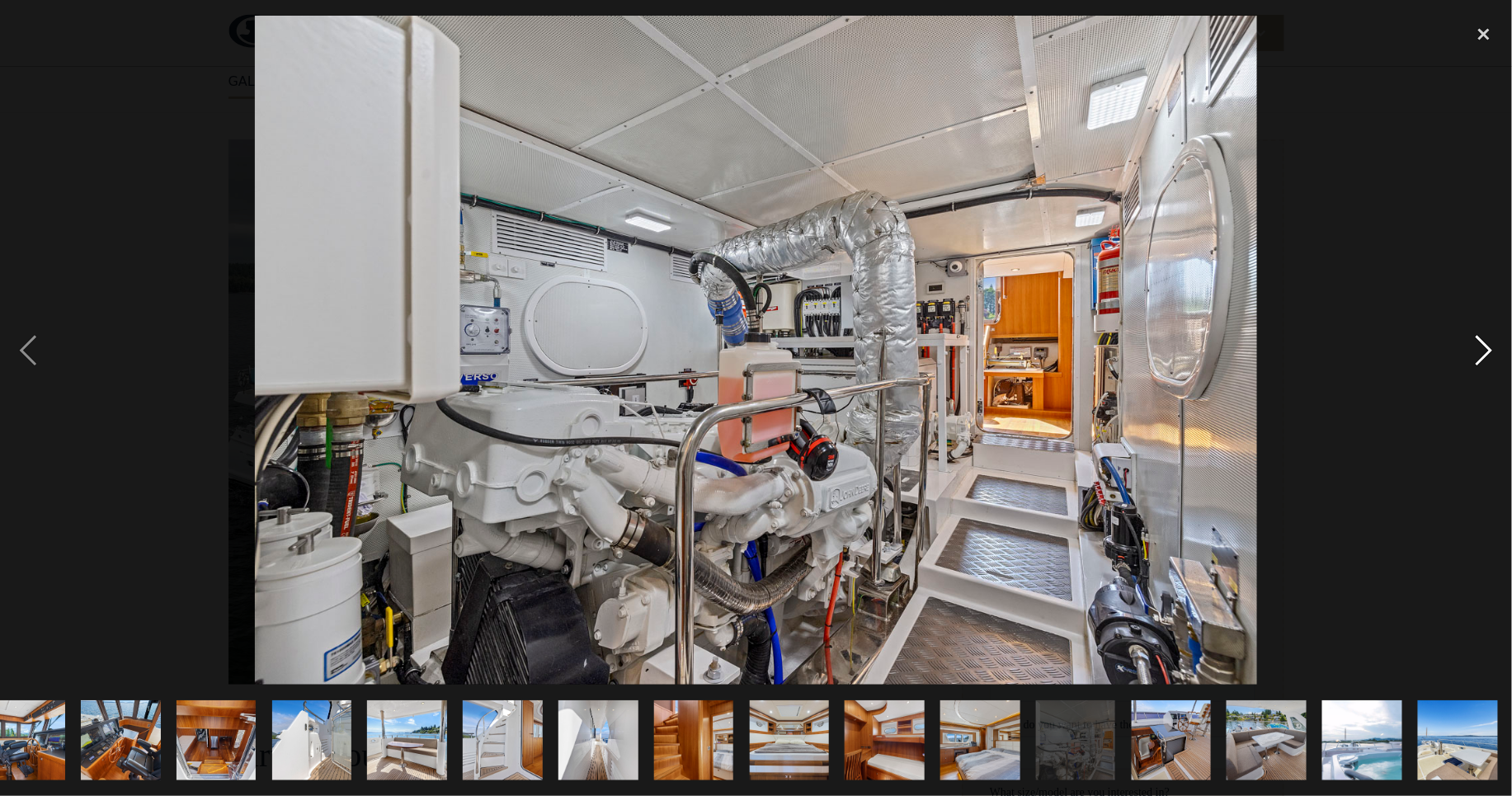
click at [1486, 348] on div "next image" at bounding box center [1485, 350] width 57 height 669
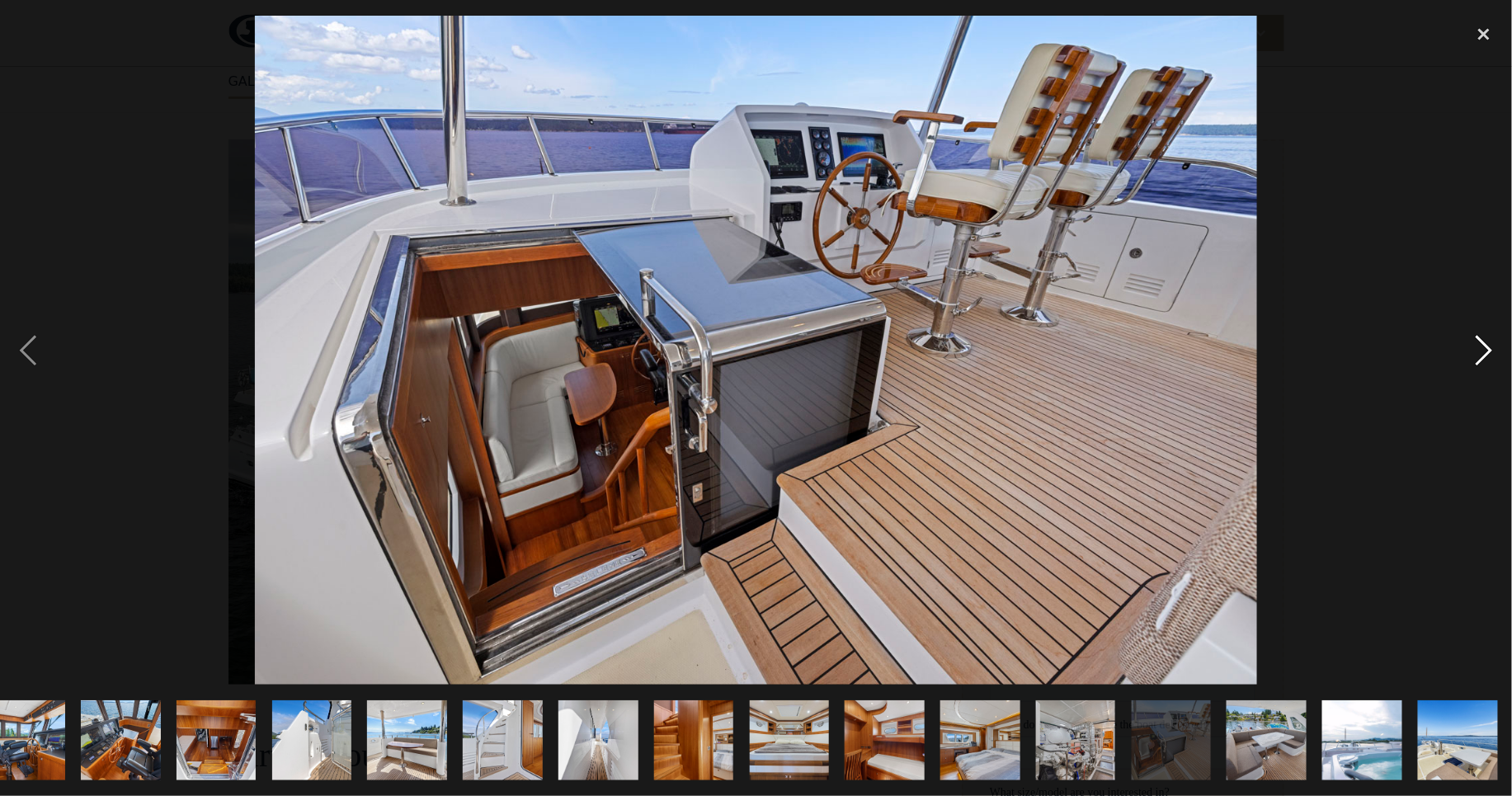
click at [1486, 348] on div "next image" at bounding box center [1485, 350] width 57 height 669
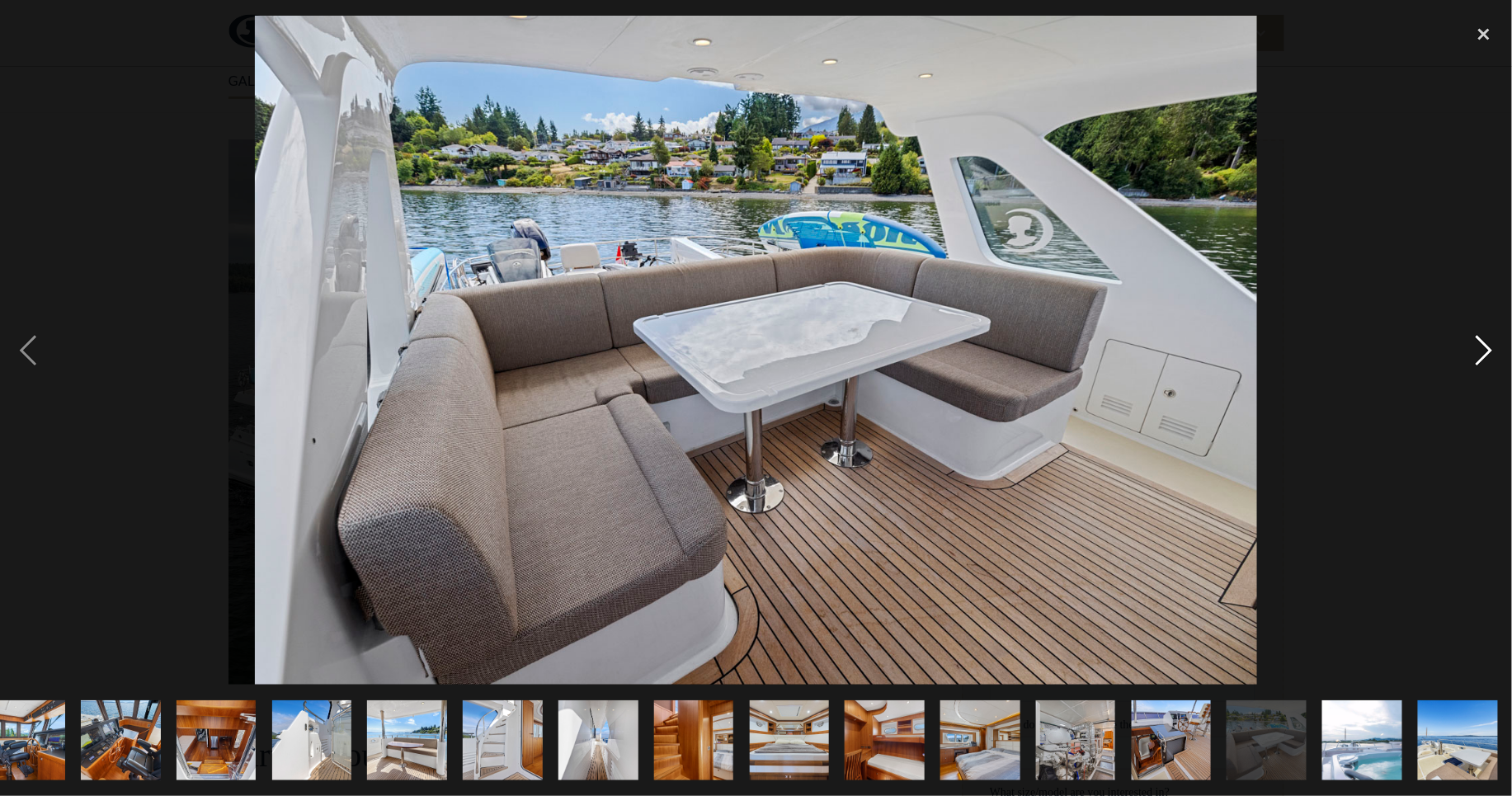
click at [1486, 348] on div "next image" at bounding box center [1485, 350] width 57 height 669
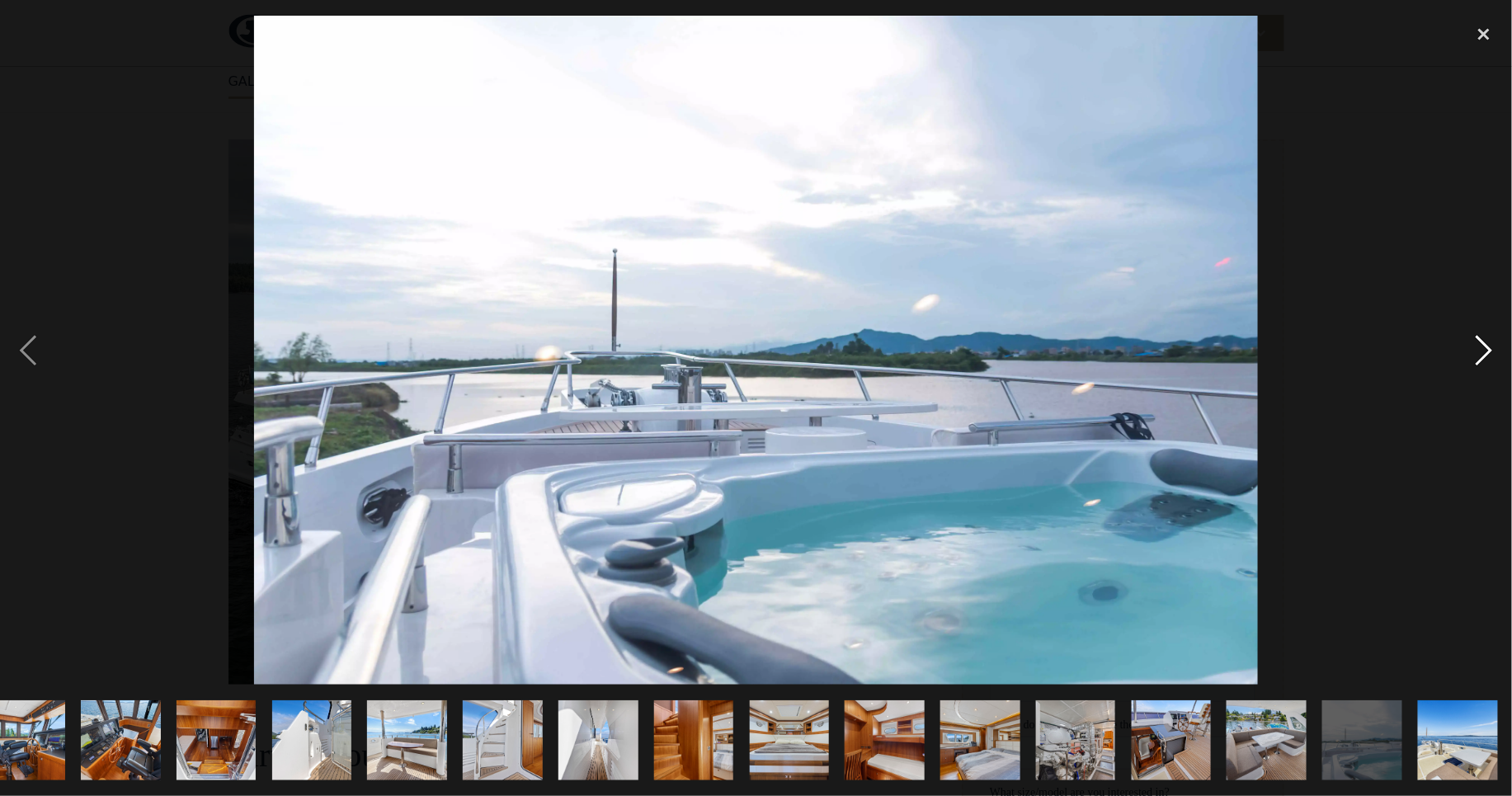
click at [1486, 348] on div "next image" at bounding box center [1485, 350] width 57 height 669
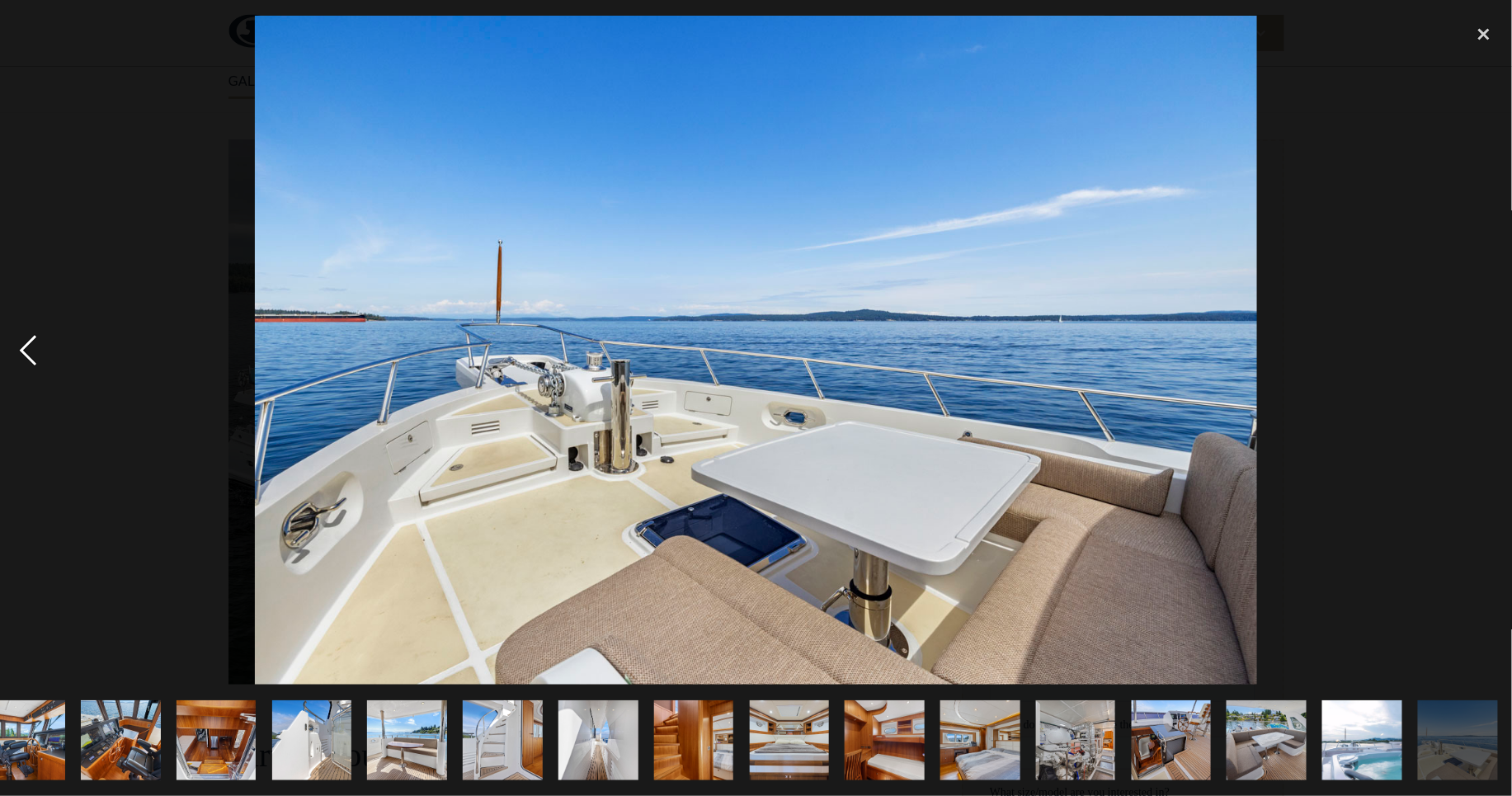
click at [25, 339] on div "previous image" at bounding box center [28, 350] width 57 height 669
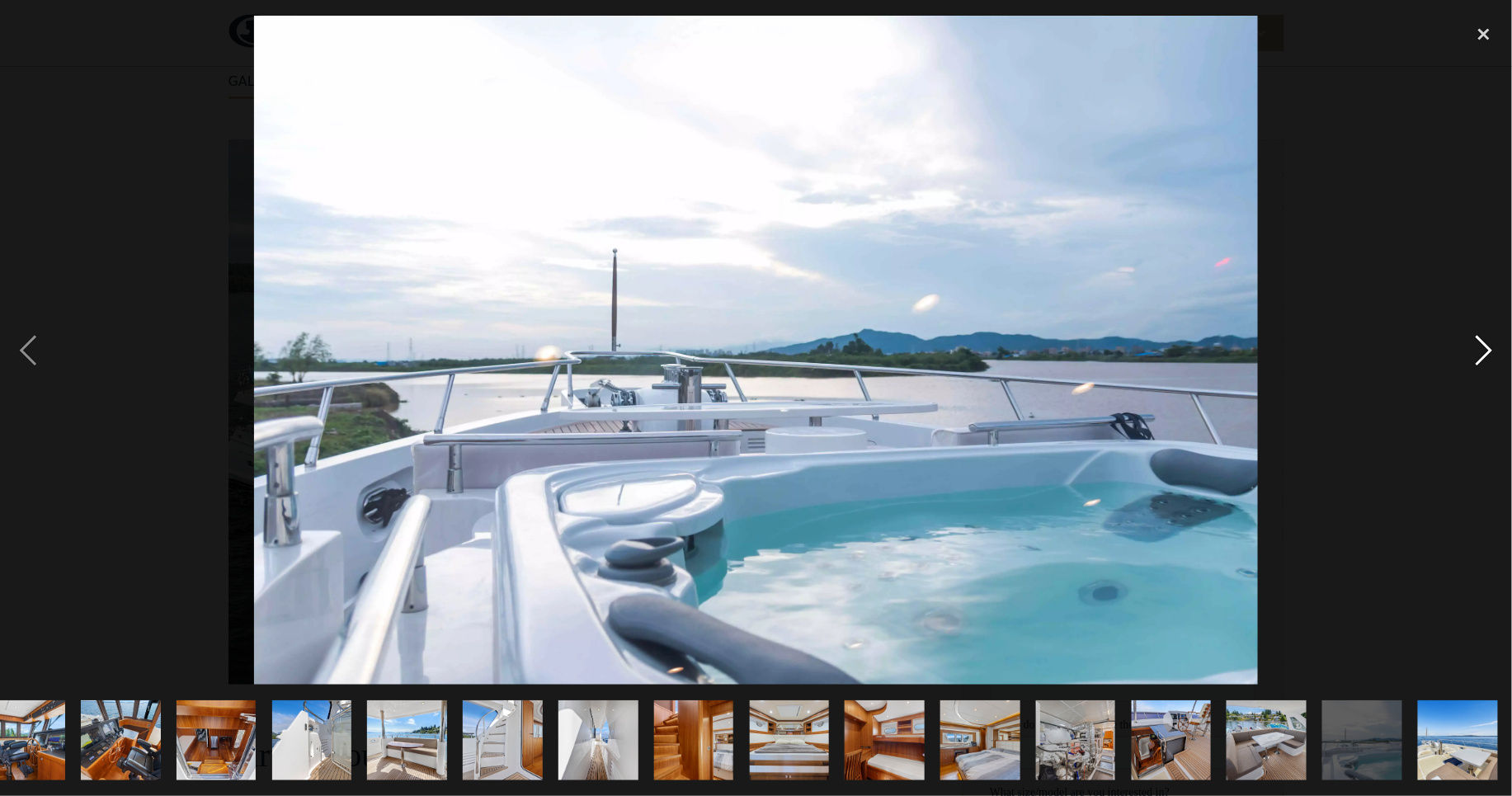
click at [1475, 346] on div "next image" at bounding box center [1485, 350] width 57 height 669
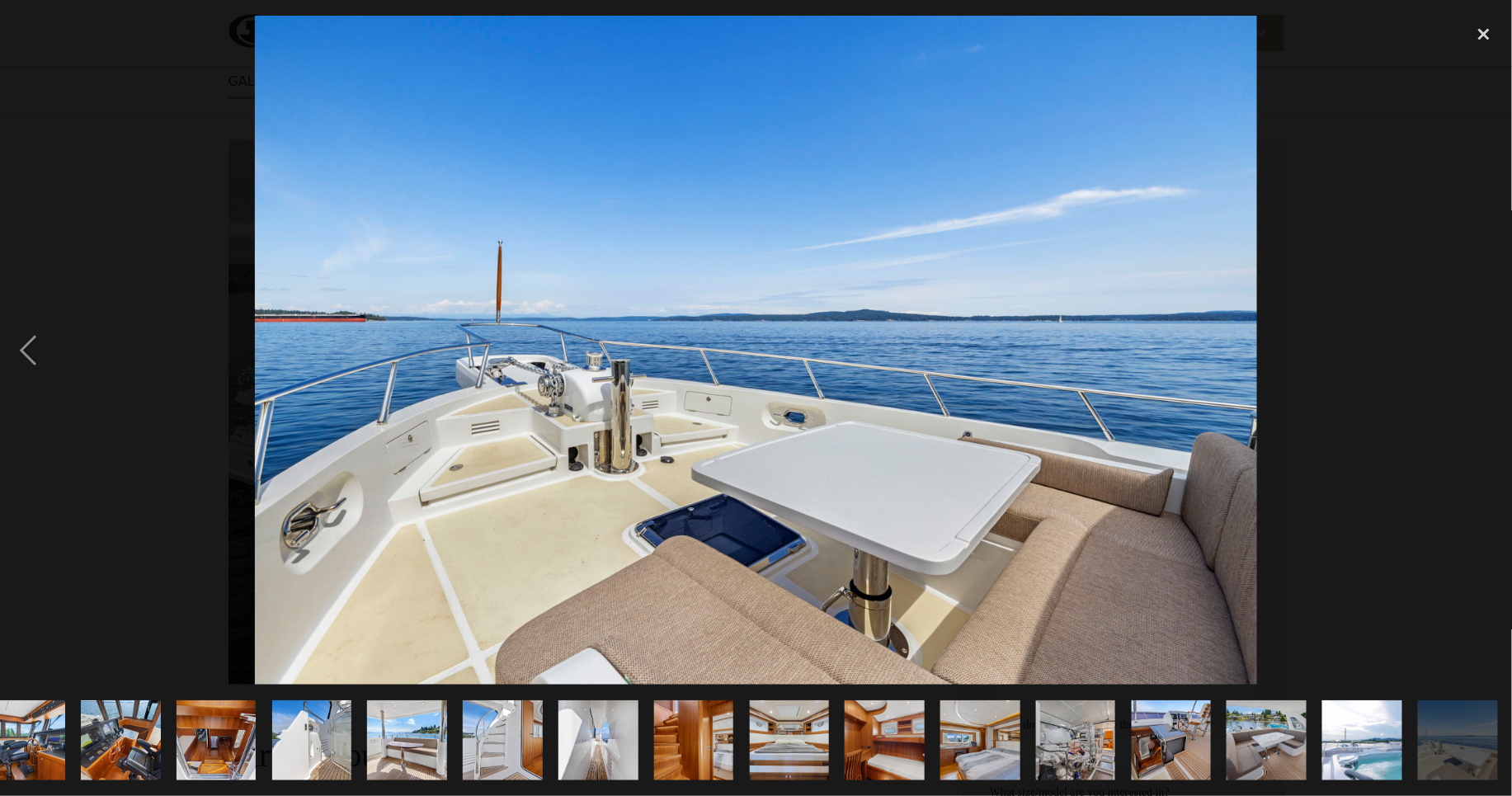
click at [1475, 346] on div "next image" at bounding box center [1485, 350] width 57 height 669
click at [1483, 23] on div "close lightbox" at bounding box center [1485, 34] width 57 height 36
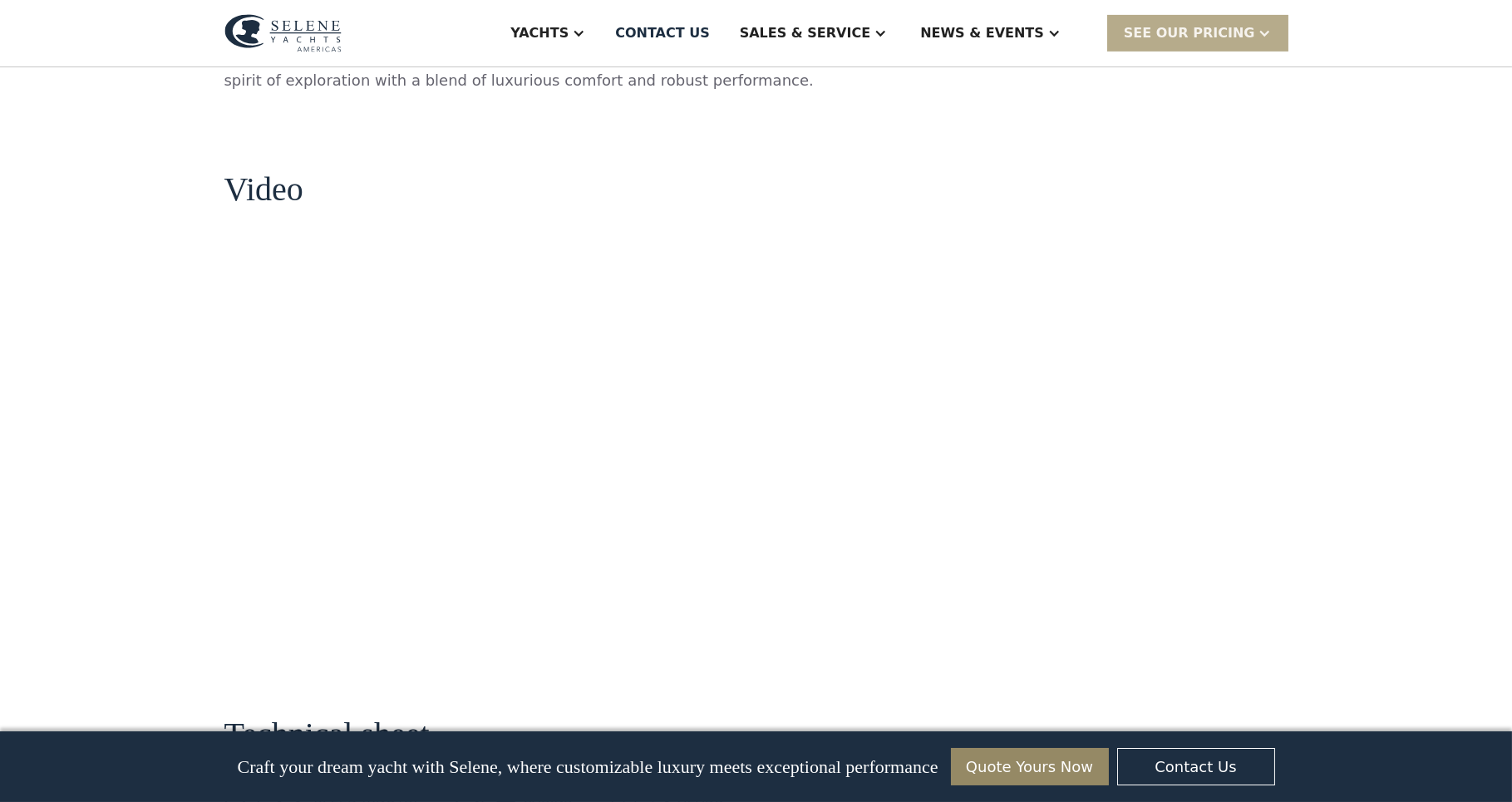
scroll to position [2107, 0]
